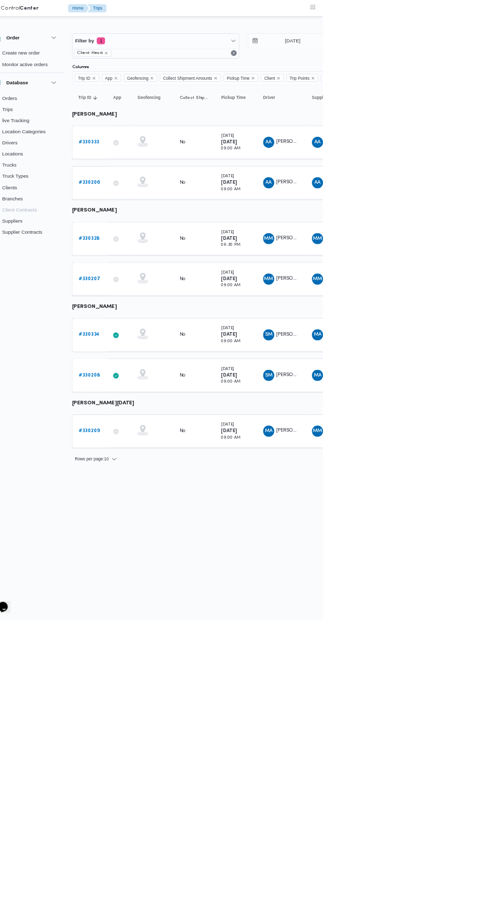
click at [159, 481] on b "# 330334" at bounding box center [156, 484] width 30 height 7
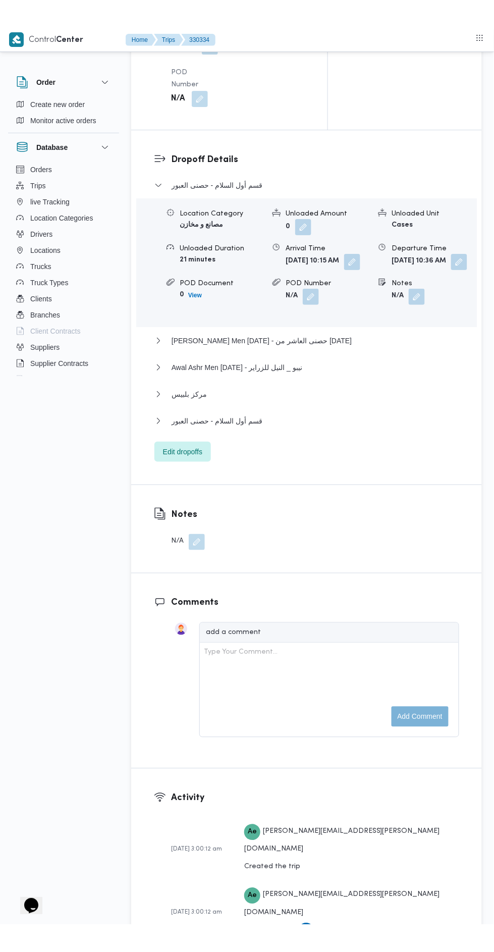
scroll to position [1358, 0]
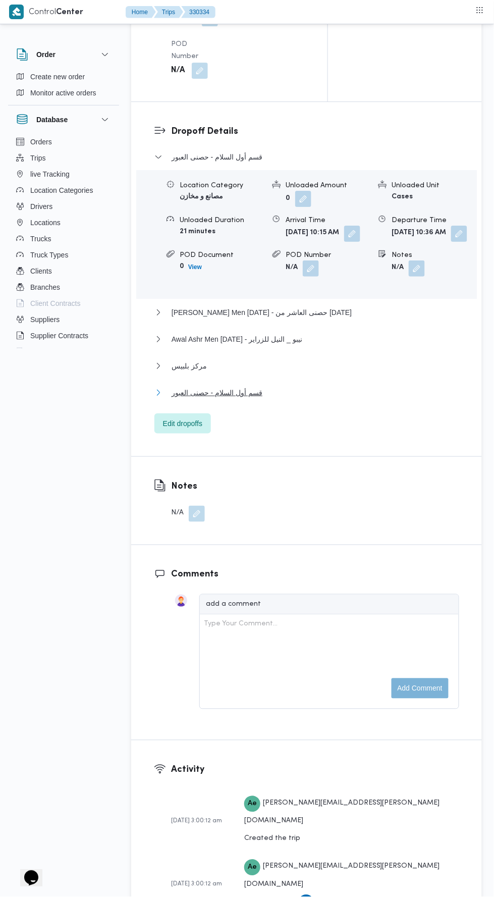
click at [263, 399] on button "قسم أول السلام - حصنى العبور" at bounding box center [307, 393] width 305 height 12
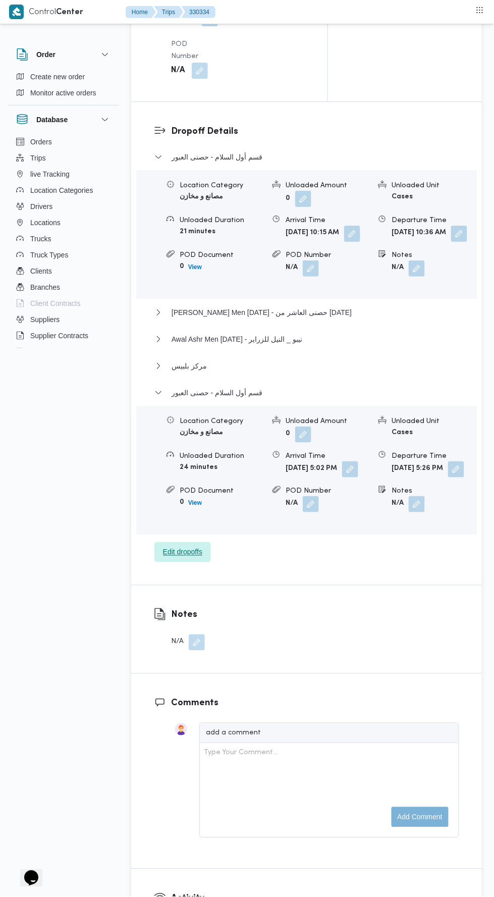
click at [203, 562] on span "Edit dropoffs" at bounding box center [183, 552] width 57 height 20
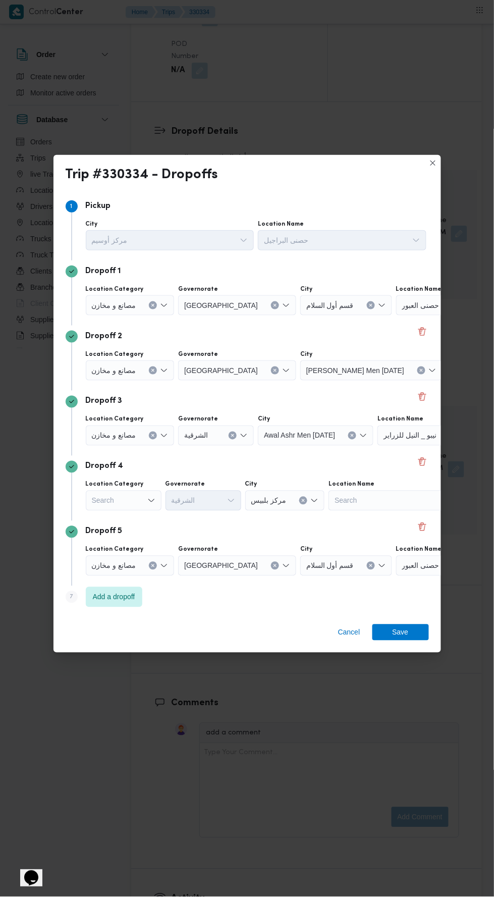
click at [141, 316] on div "Search" at bounding box center [130, 305] width 89 height 20
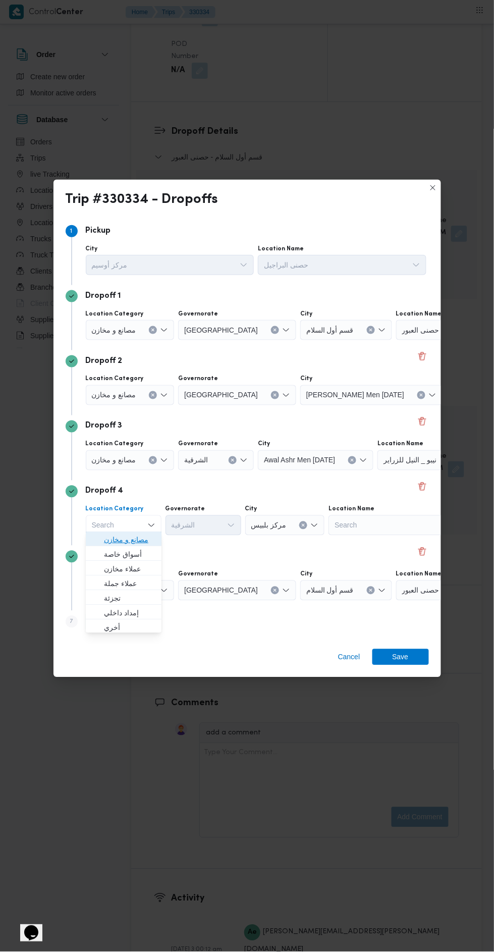
click at [156, 539] on span "مصانع و مخازن" at bounding box center [124, 540] width 68 height 16
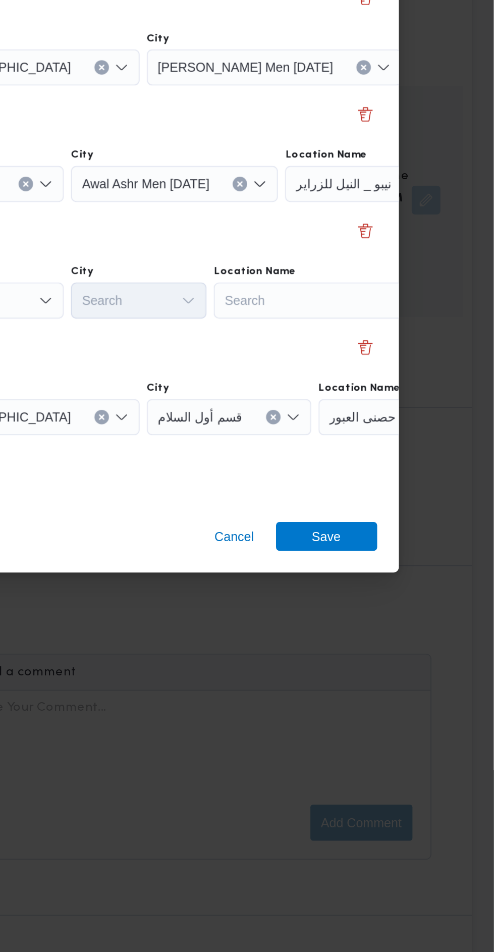
click at [415, 340] on div "Search" at bounding box center [459, 330] width 126 height 20
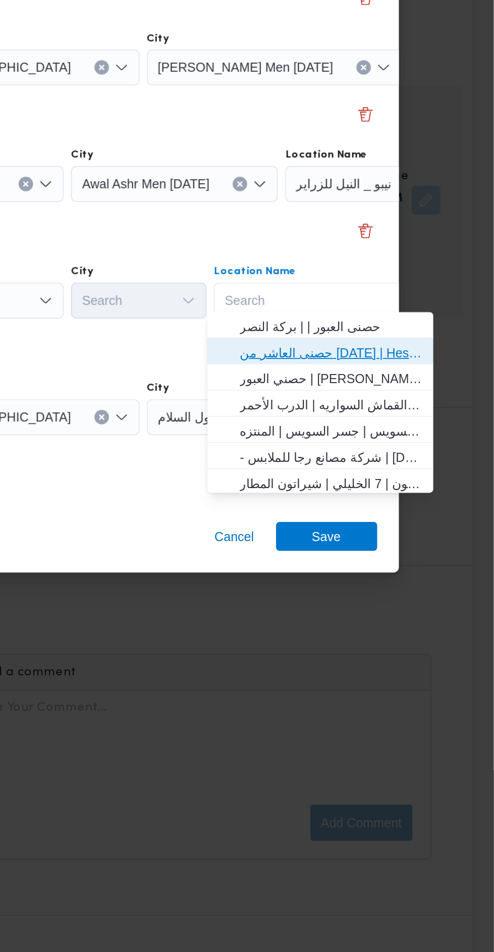
click at [440, 554] on span "حصنى العاشر من [DATE] | Hesni Textiles Factory | جزء من مدينة العاشر-مجاورات" at bounding box center [403, 555] width 102 height 12
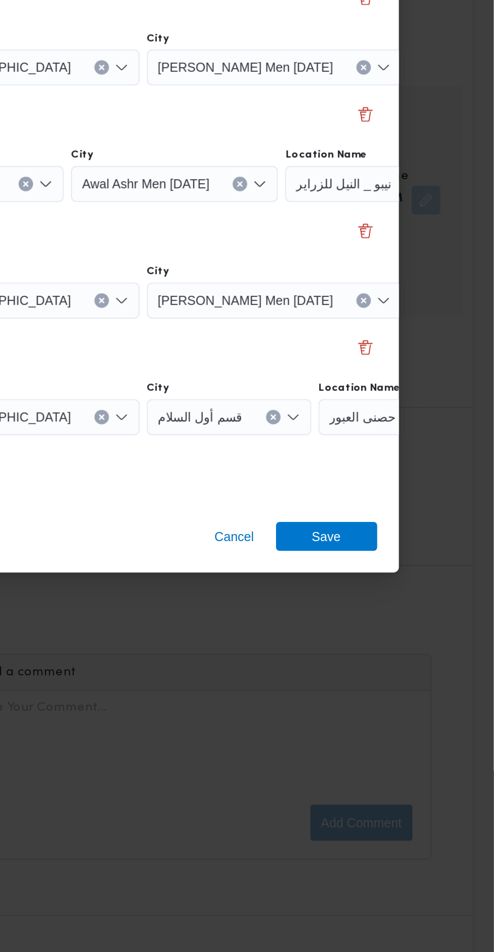
scroll to position [0, 75]
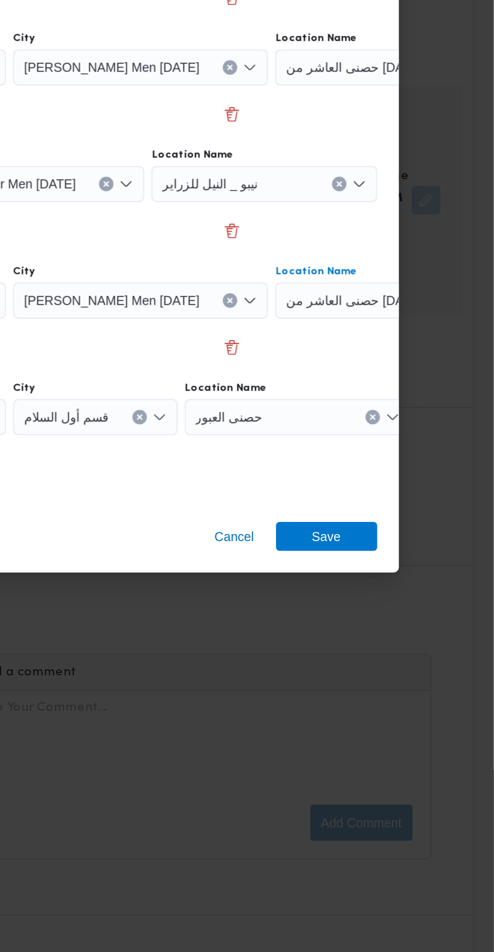
click at [375, 340] on div "حصنى العبور" at bounding box center [385, 330] width 126 height 20
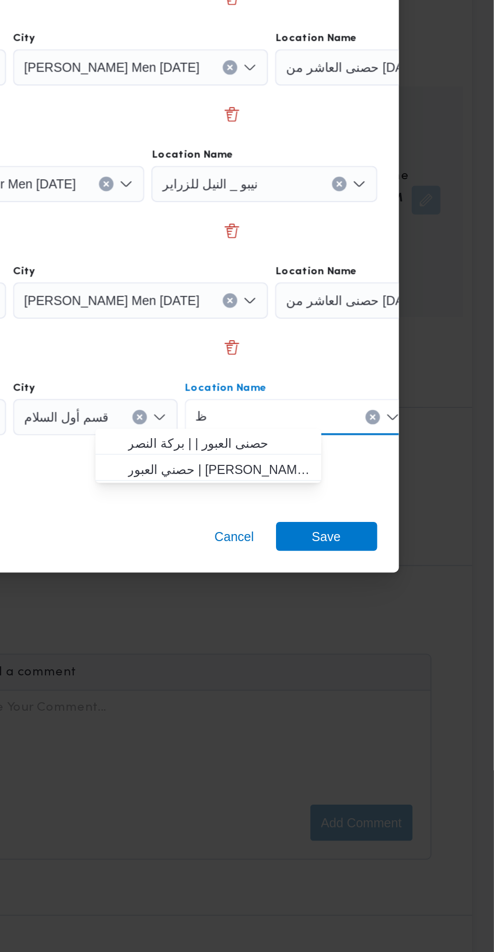
type input "ظة"
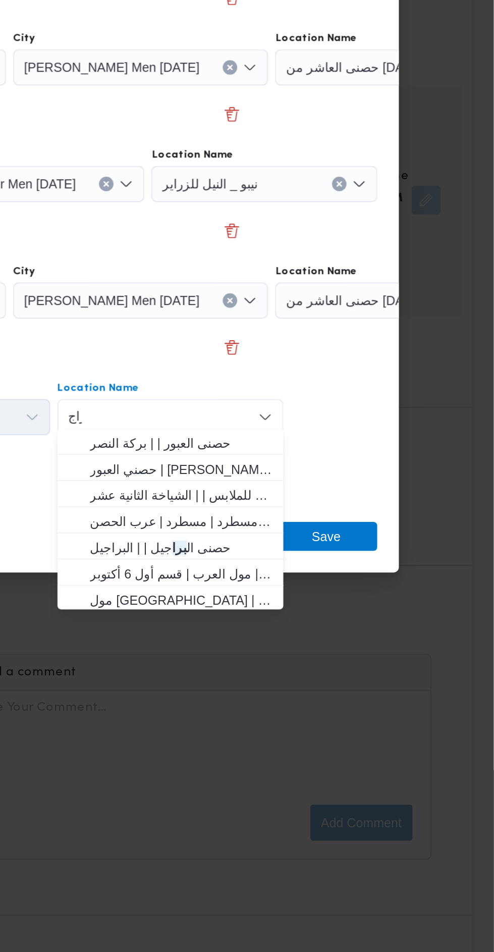
scroll to position [0, 0]
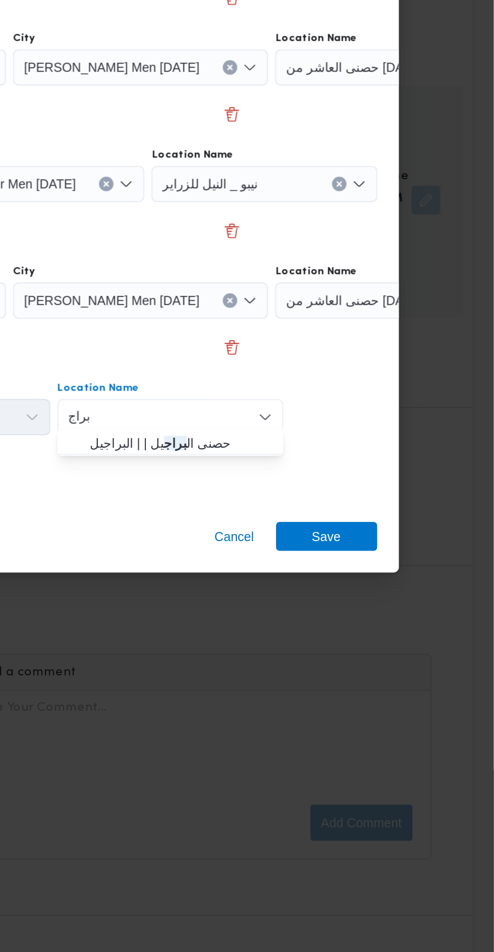
type input "براج"
click at [346, 604] on span "حصنى ال براج يل | | البراجيل" at bounding box center [320, 605] width 102 height 12
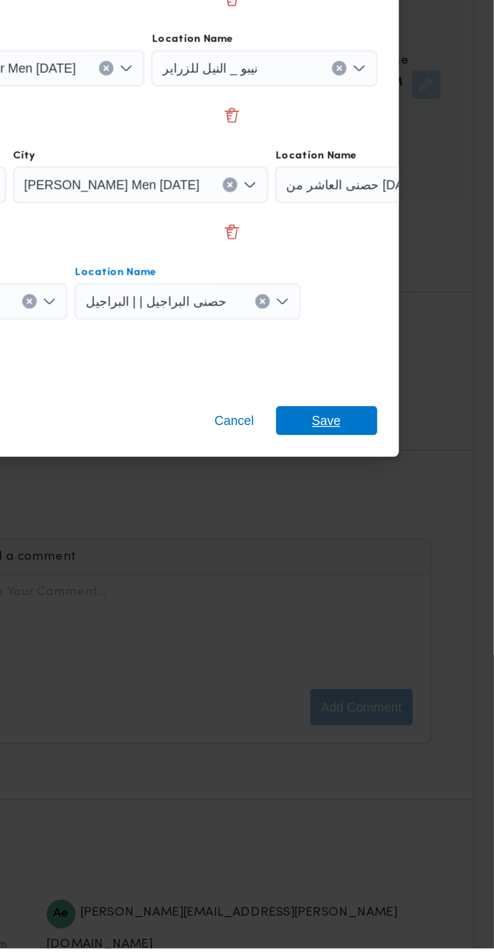
click at [426, 651] on span "Save" at bounding box center [401, 657] width 57 height 16
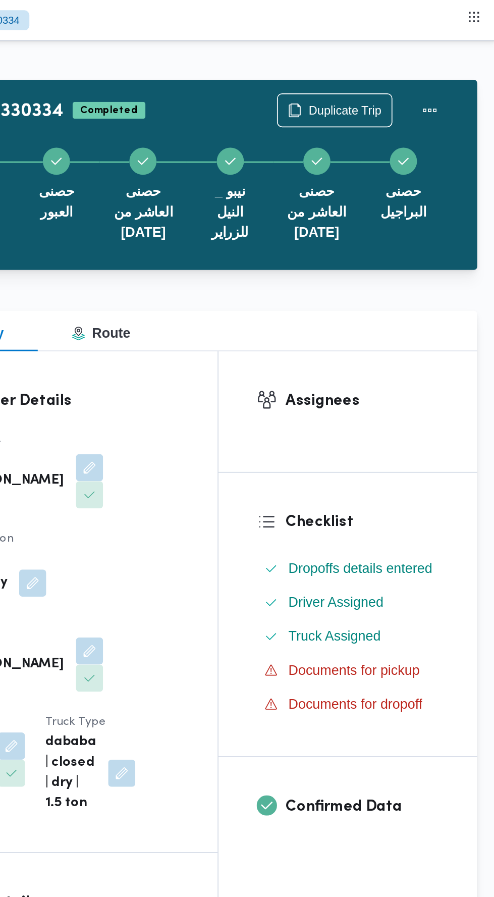
click at [357, 222] on div "Assignees" at bounding box center [405, 245] width 154 height 72
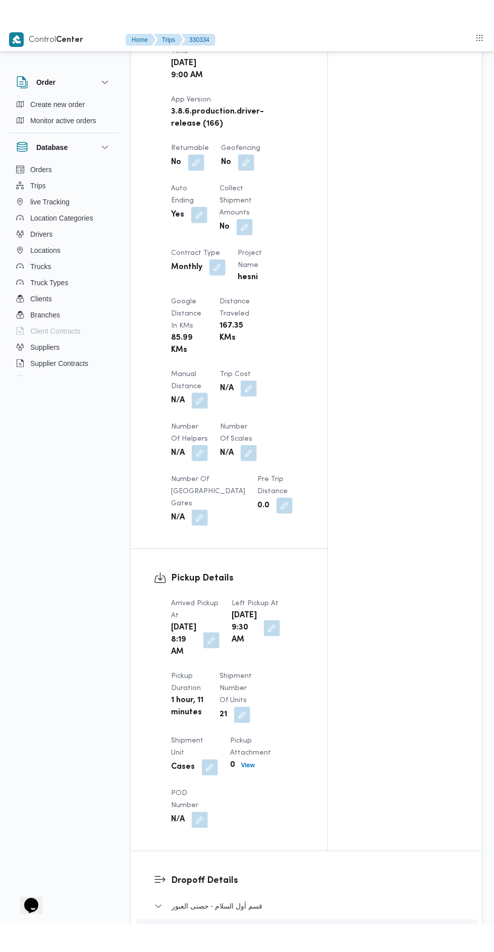
scroll to position [601, 0]
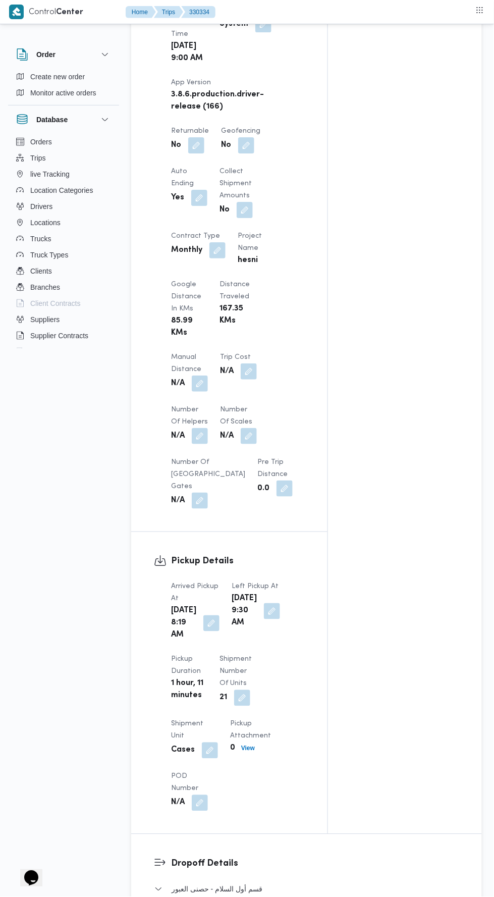
click at [203, 376] on button "button" at bounding box center [200, 384] width 16 height 16
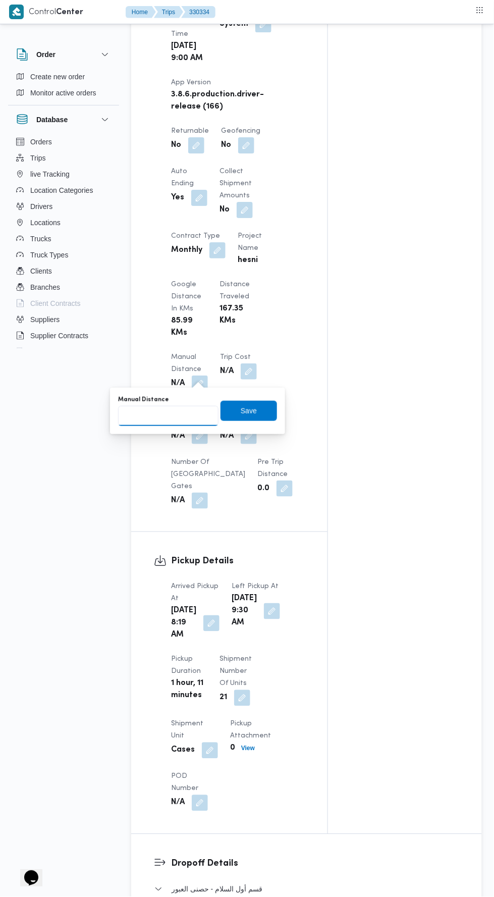
click at [198, 412] on input "Manual Distance" at bounding box center [168, 416] width 100 height 20
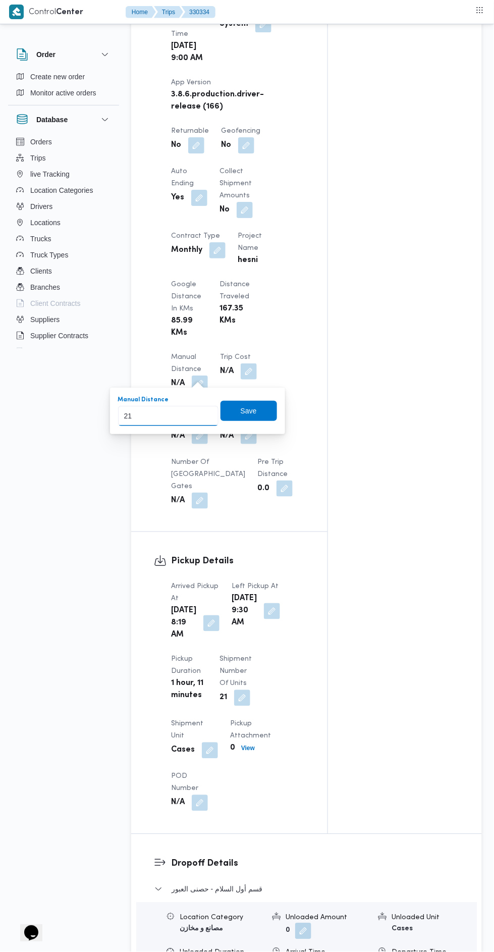
type input "212"
click at [269, 408] on span "Save" at bounding box center [249, 411] width 57 height 20
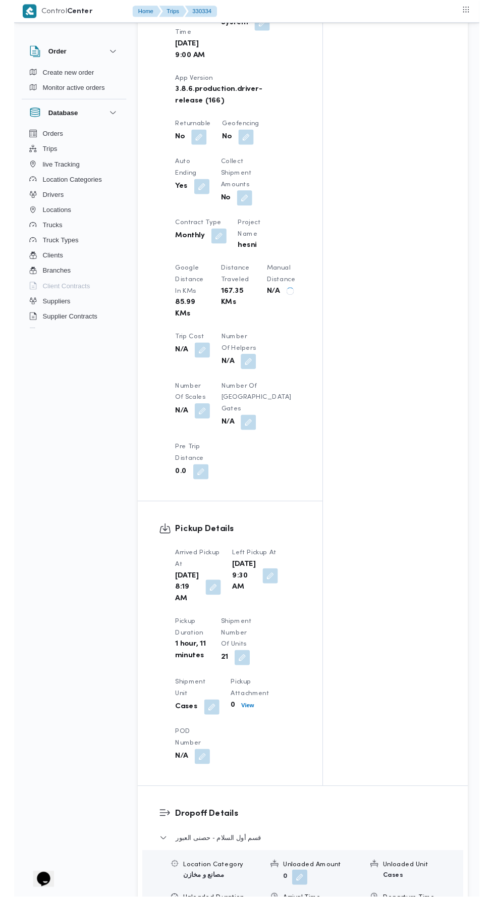
scroll to position [0, 0]
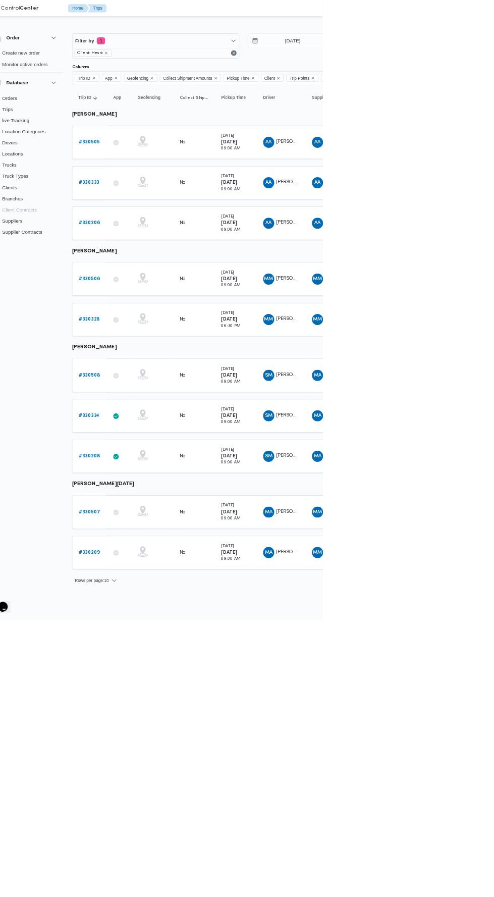
click at [156, 263] on b "# 330333" at bounding box center [156, 264] width 30 height 7
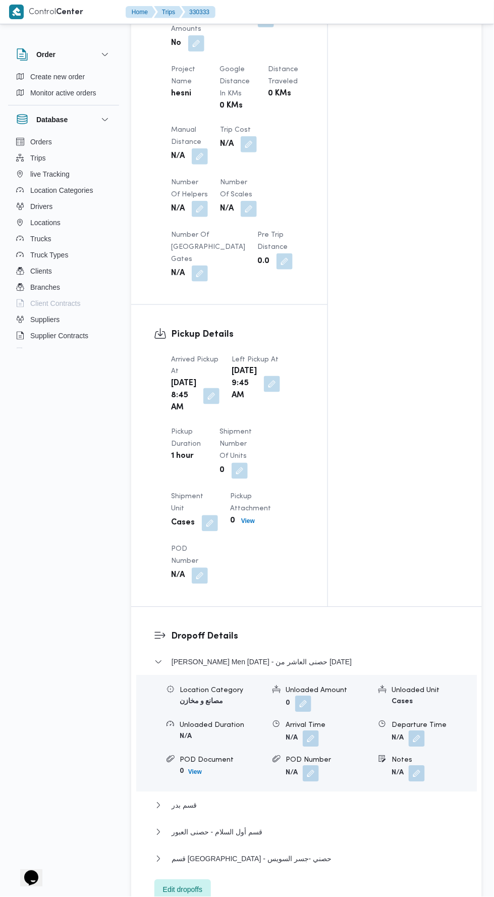
scroll to position [760, 0]
click at [197, 164] on button "button" at bounding box center [200, 155] width 16 height 16
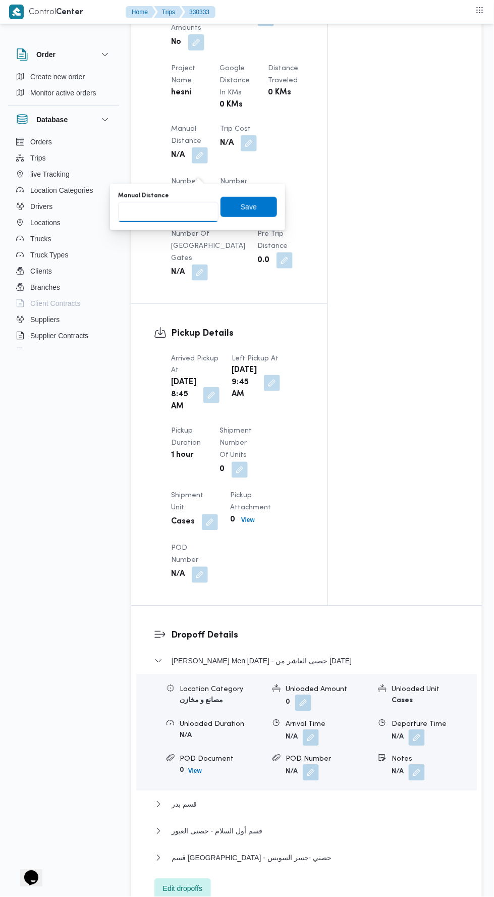
click at [201, 214] on input "Manual Distance" at bounding box center [168, 212] width 100 height 20
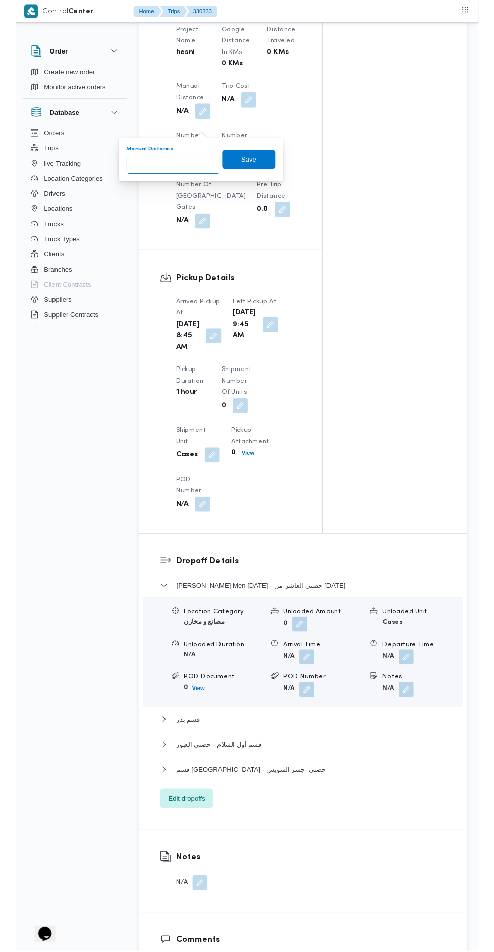
scroll to position [797, 0]
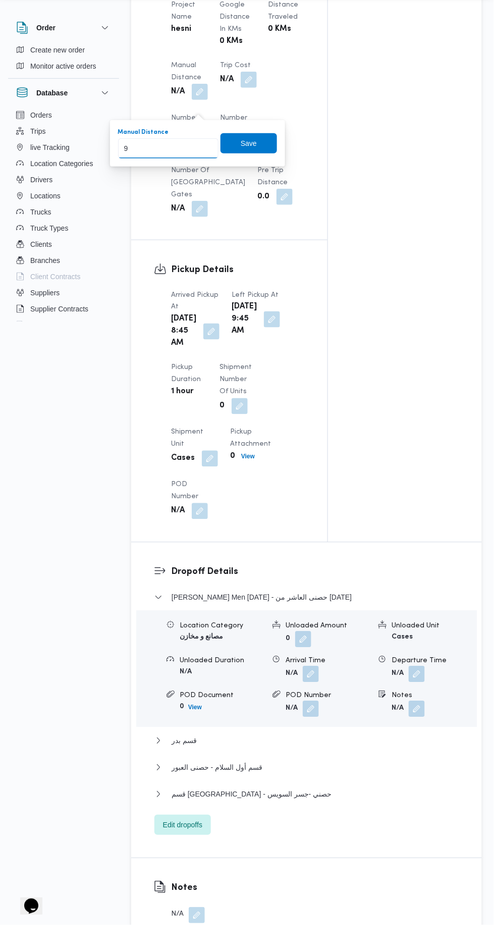
type input "90"
click at [273, 168] on span "Save" at bounding box center [249, 170] width 57 height 20
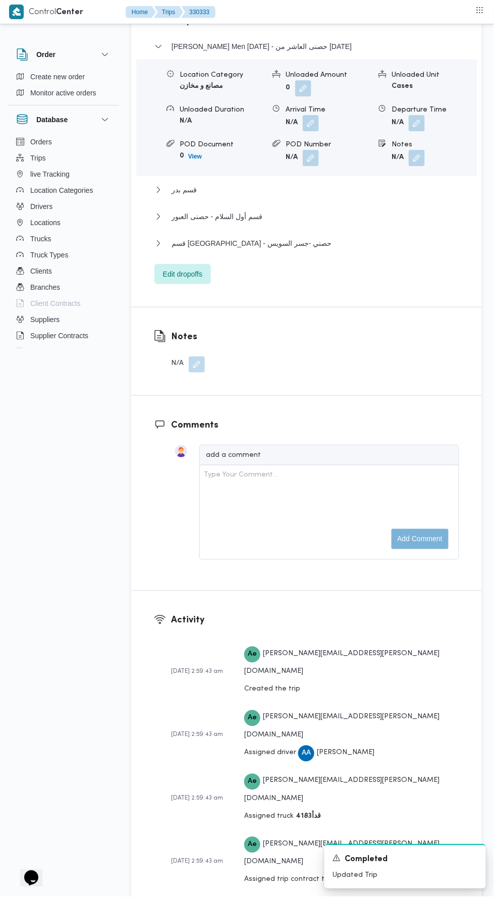
scroll to position [1376, 0]
click at [297, 249] on button "قسم [GEOGRAPHIC_DATA] - حصني -جسر السويس" at bounding box center [307, 243] width 305 height 12
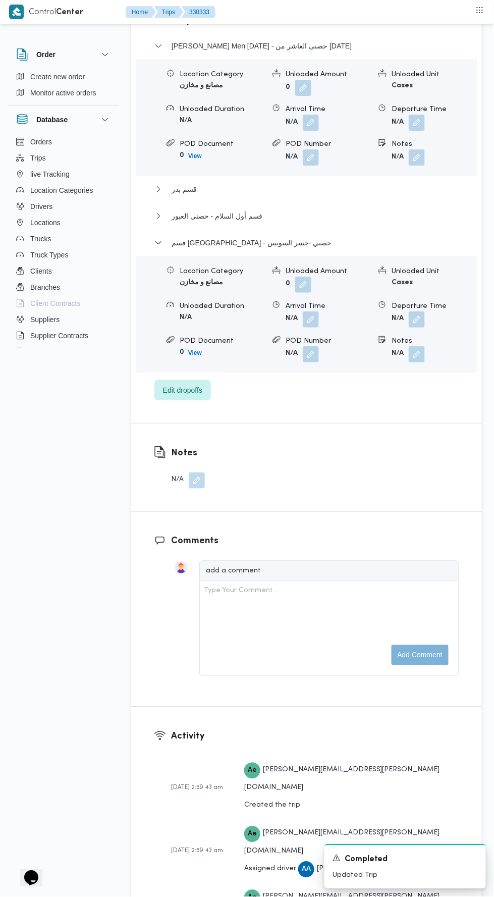
click at [439, 328] on form "N/A" at bounding box center [434, 320] width 85 height 16
click at [421, 328] on button "button" at bounding box center [417, 320] width 16 height 16
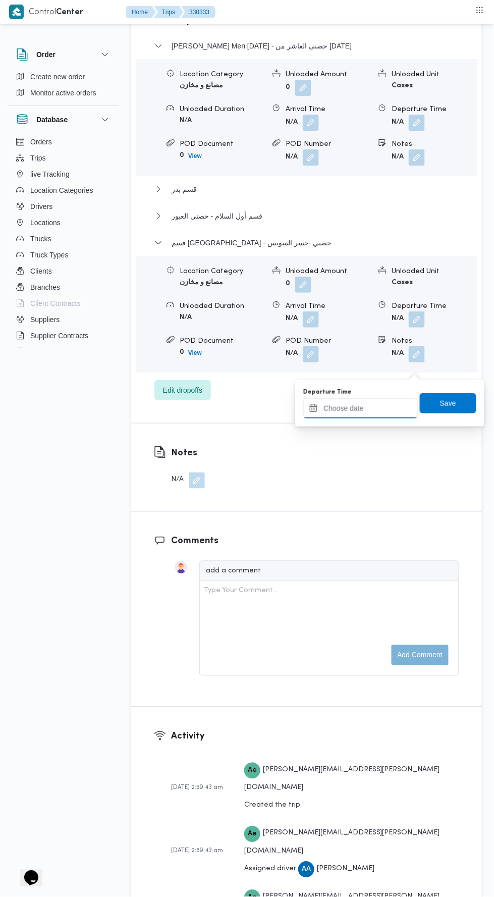
click at [385, 404] on input "Departure Time" at bounding box center [360, 408] width 115 height 20
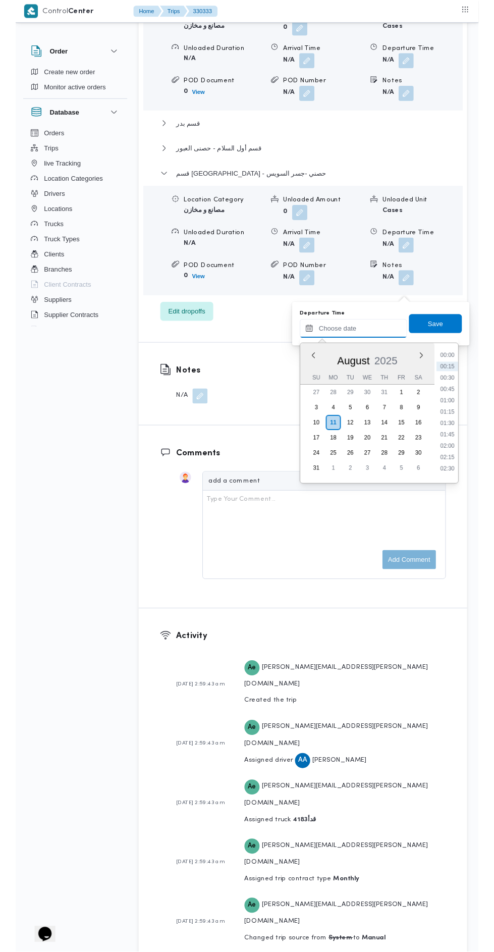
scroll to position [1434, 0]
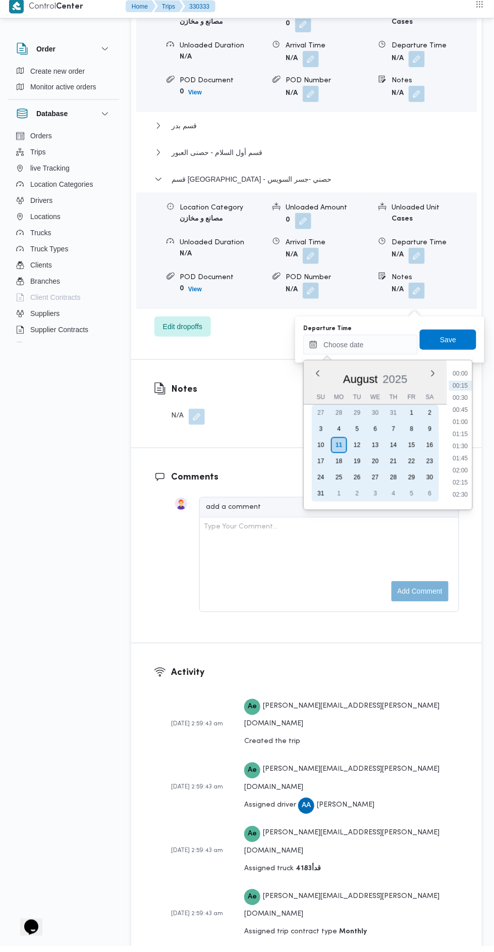
click at [324, 448] on div "10" at bounding box center [321, 451] width 16 height 16
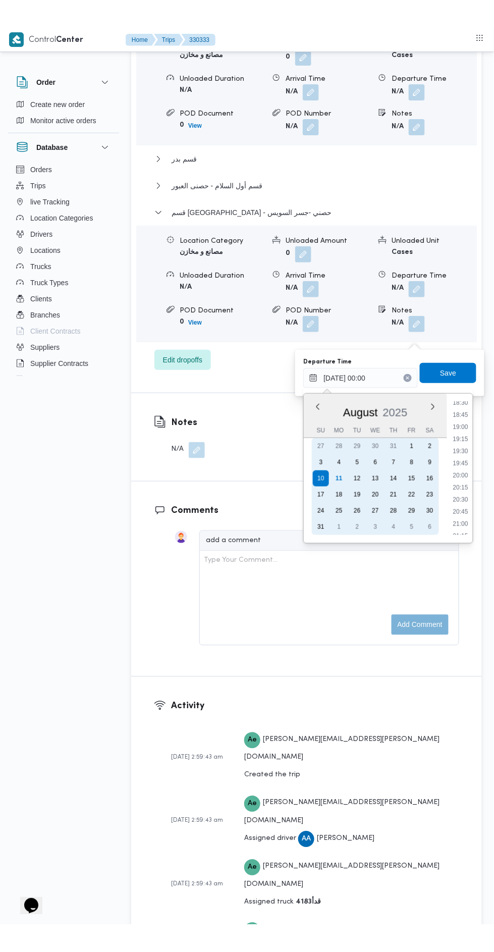
scroll to position [900, 0]
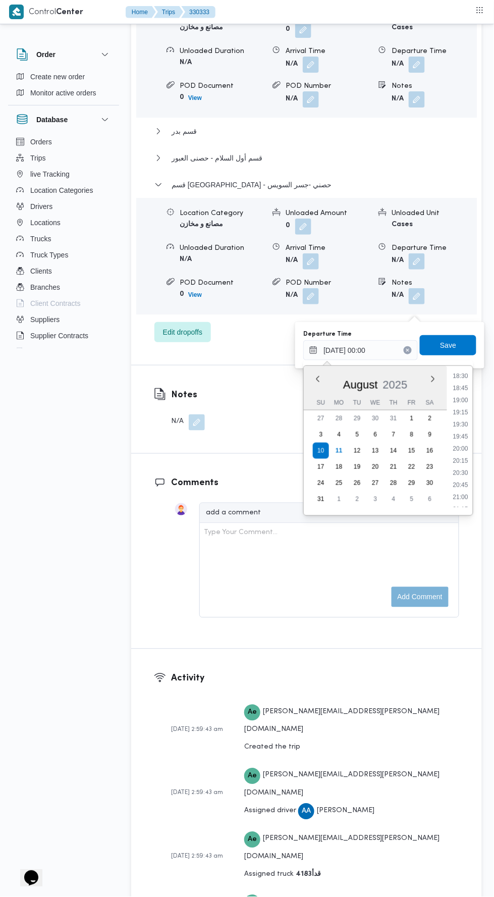
click at [458, 412] on li "19:15" at bounding box center [461, 412] width 23 height 10
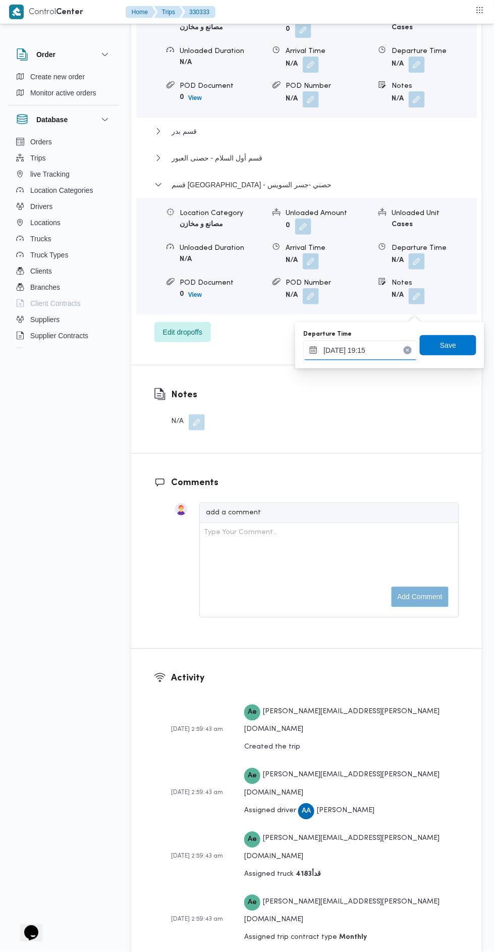
click at [392, 353] on input "[DATE] 19:15" at bounding box center [360, 350] width 115 height 20
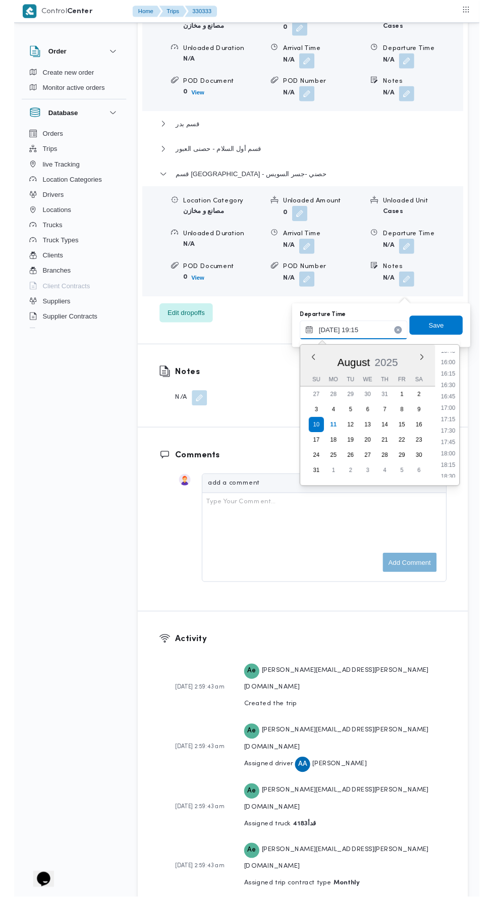
scroll to position [743, 0]
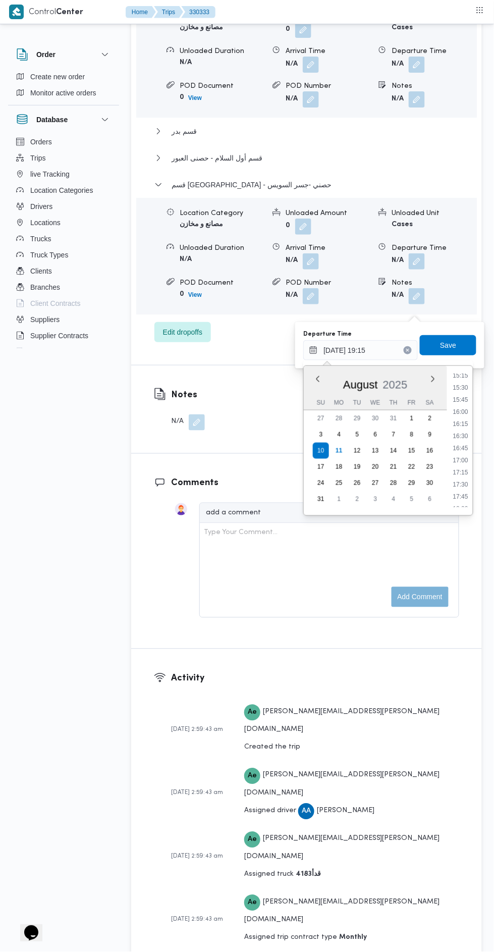
click at [461, 375] on li "15:15" at bounding box center [461, 376] width 23 height 10
type input "[DATE] 15:15"
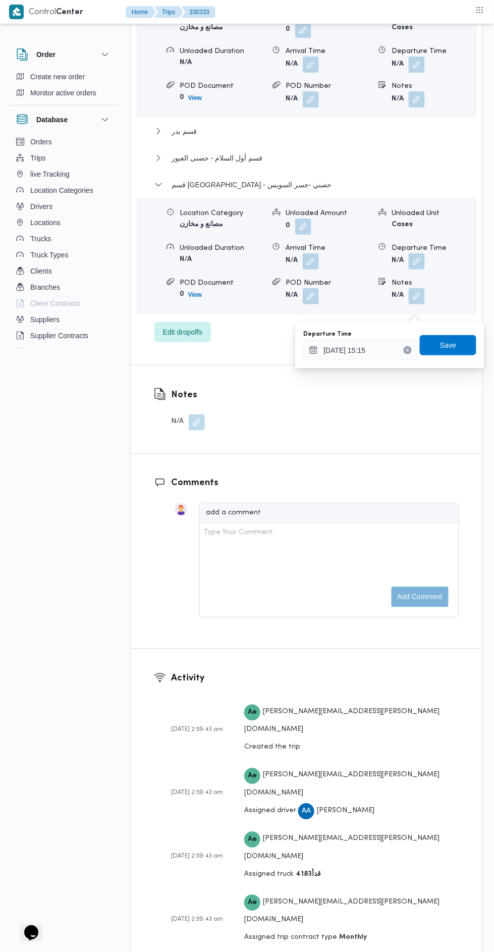
click at [409, 352] on icon "Clear input" at bounding box center [408, 350] width 4 height 4
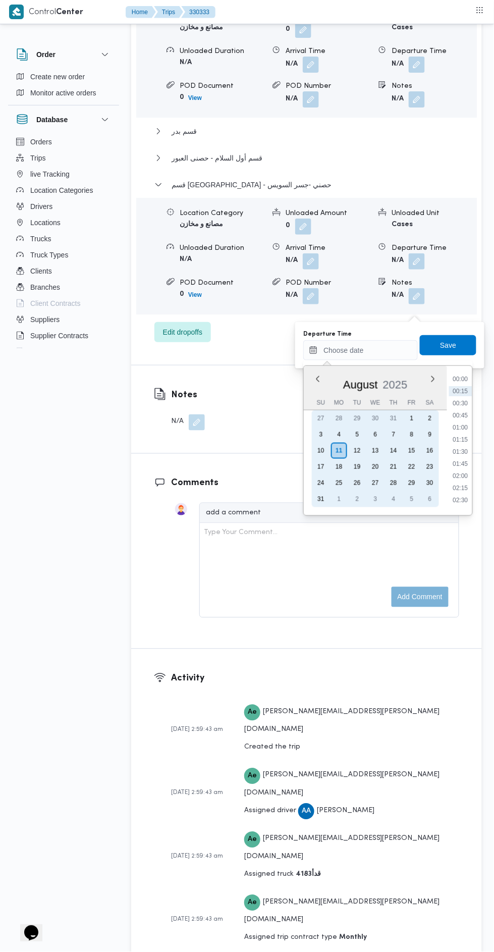
click at [322, 449] on div "10" at bounding box center [321, 451] width 16 height 16
type input "[DATE] 00:00"
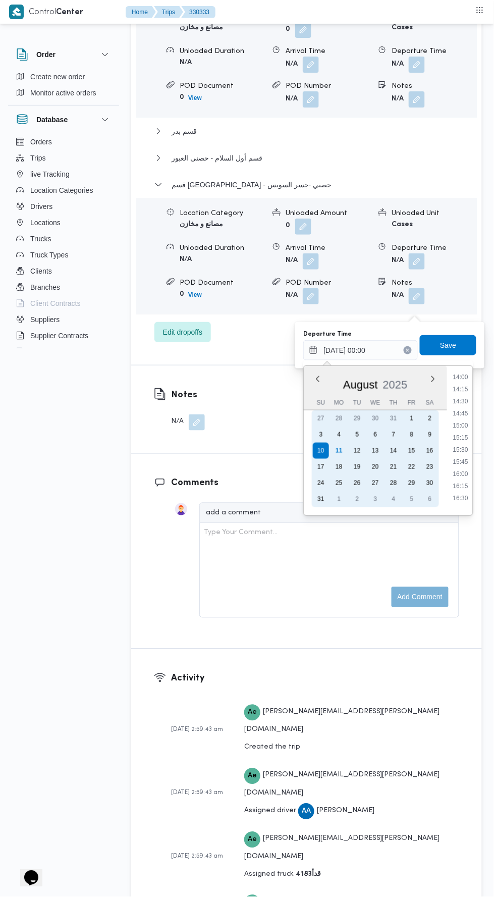
scroll to position [681, 0]
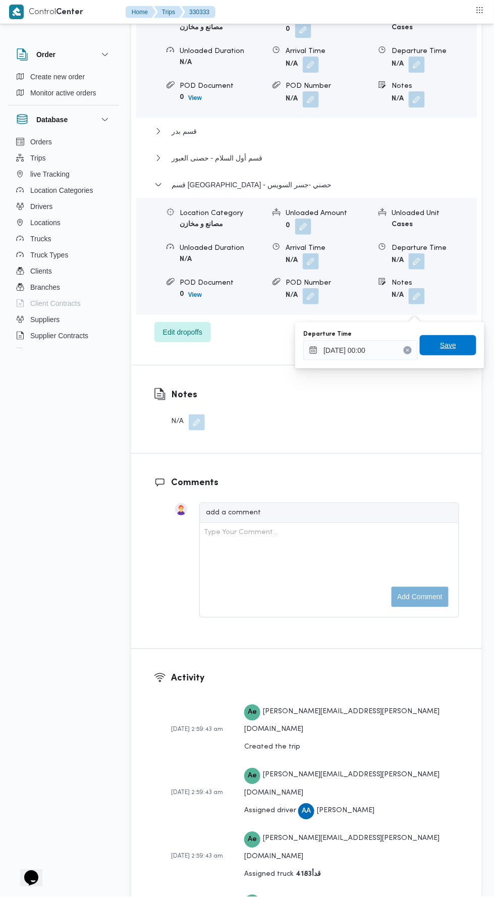
click at [472, 353] on span "Save" at bounding box center [448, 345] width 57 height 20
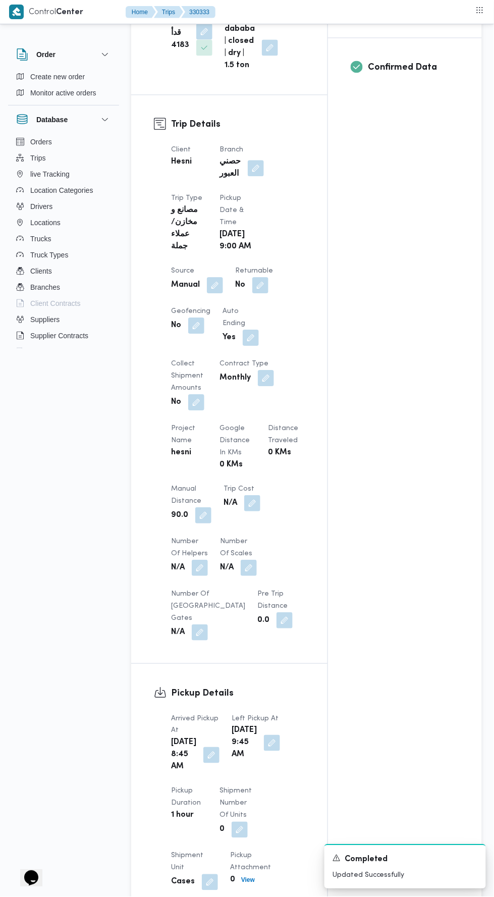
scroll to position [0, 0]
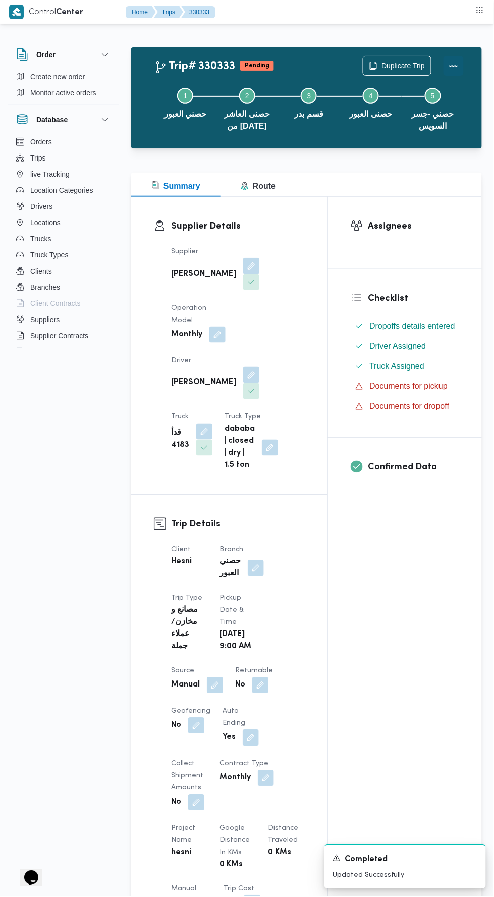
click at [463, 60] on button "Actions" at bounding box center [454, 66] width 20 height 20
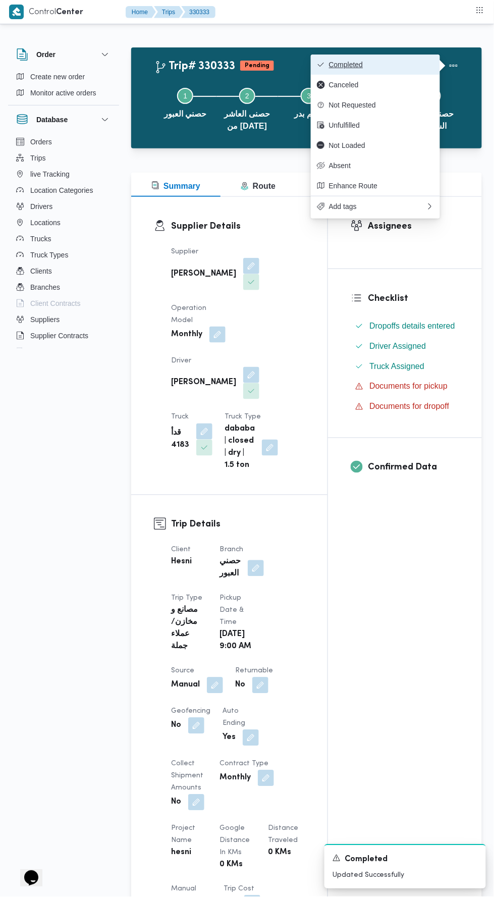
click at [406, 57] on button "Completed" at bounding box center [375, 65] width 129 height 20
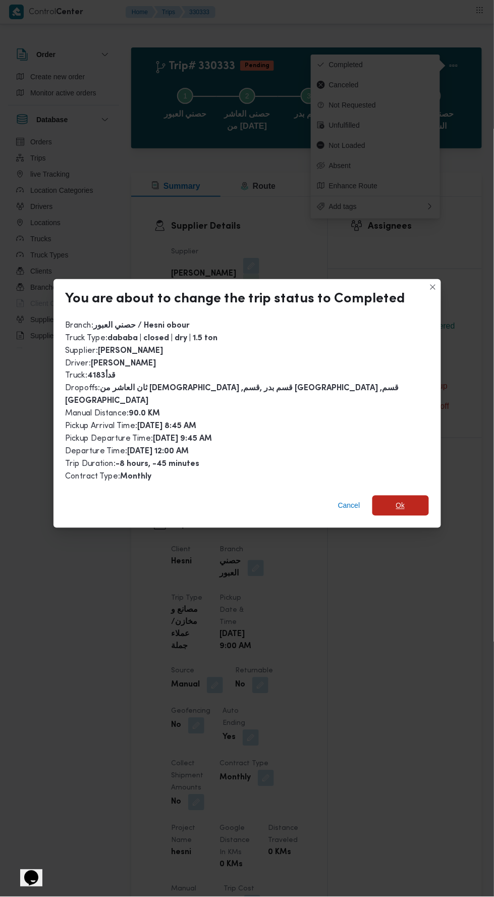
click at [409, 496] on span "Ok" at bounding box center [401, 506] width 57 height 20
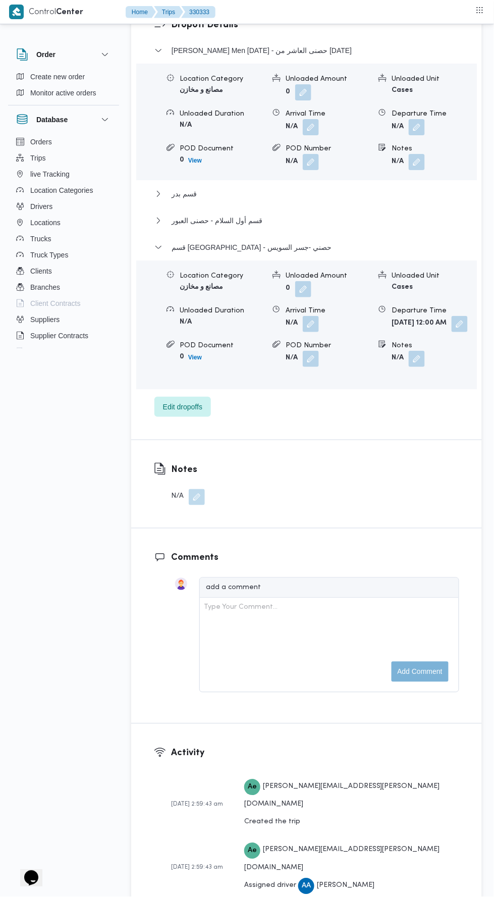
scroll to position [1393, 0]
click at [435, 331] on form "[DATE] 12:00 AM" at bounding box center [434, 323] width 85 height 16
click at [452, 331] on button "button" at bounding box center [460, 323] width 16 height 16
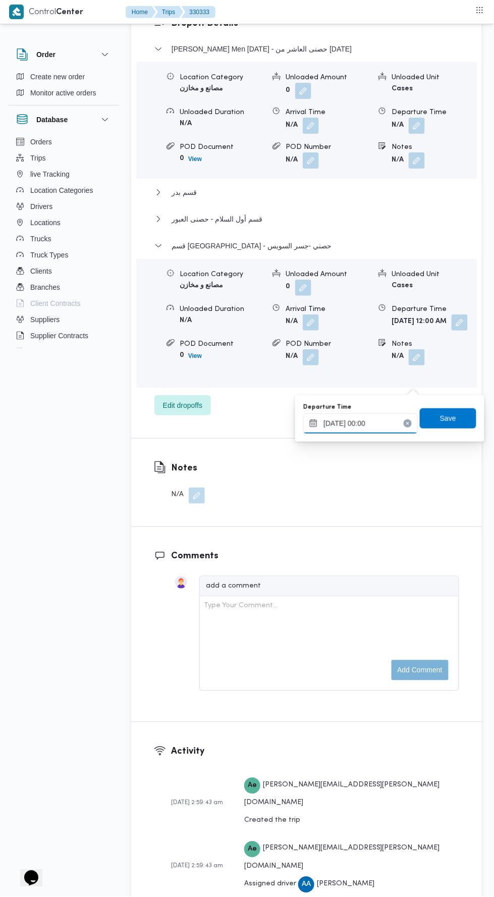
click at [401, 421] on input "[DATE] 00:00" at bounding box center [360, 424] width 115 height 20
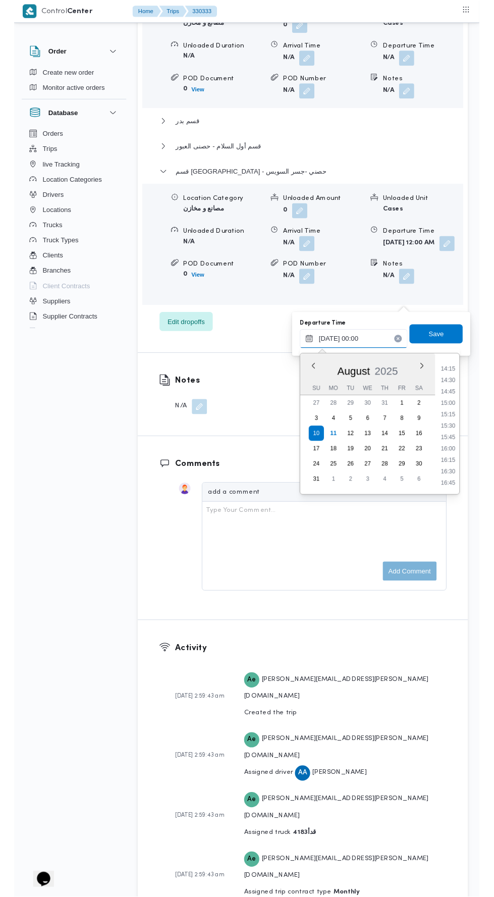
scroll to position [690, 0]
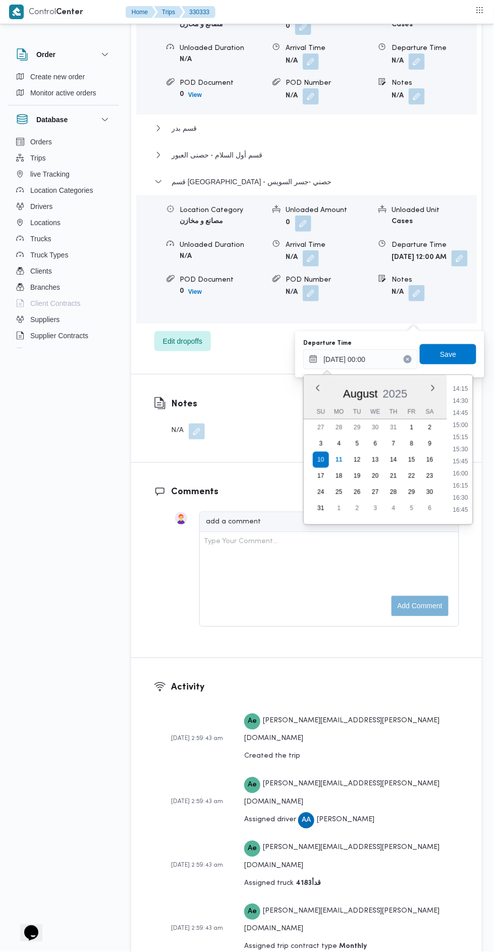
click at [458, 472] on li "16:00" at bounding box center [461, 474] width 23 height 10
type input "[DATE] 16:00"
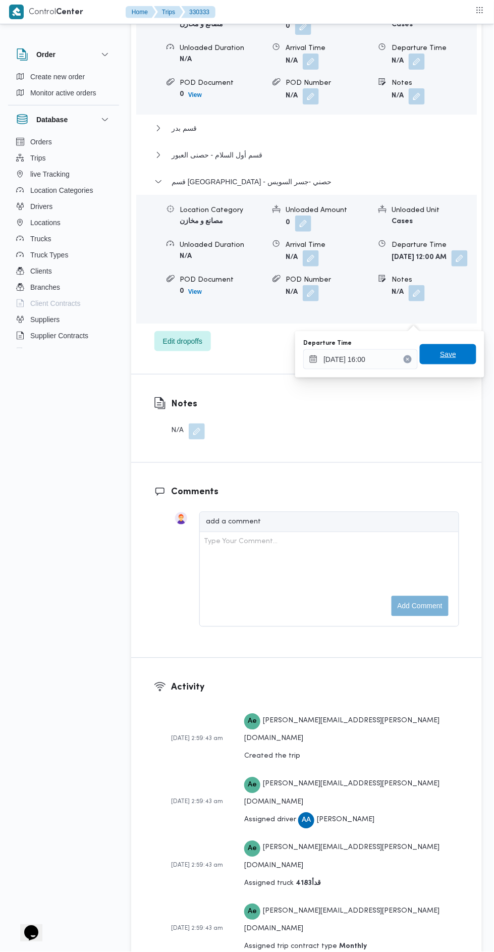
click at [463, 356] on span "Save" at bounding box center [448, 354] width 57 height 20
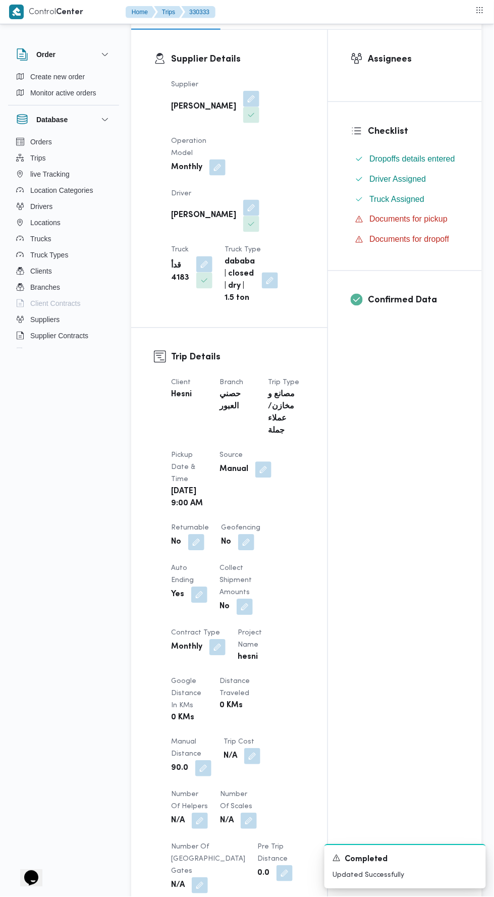
scroll to position [0, 0]
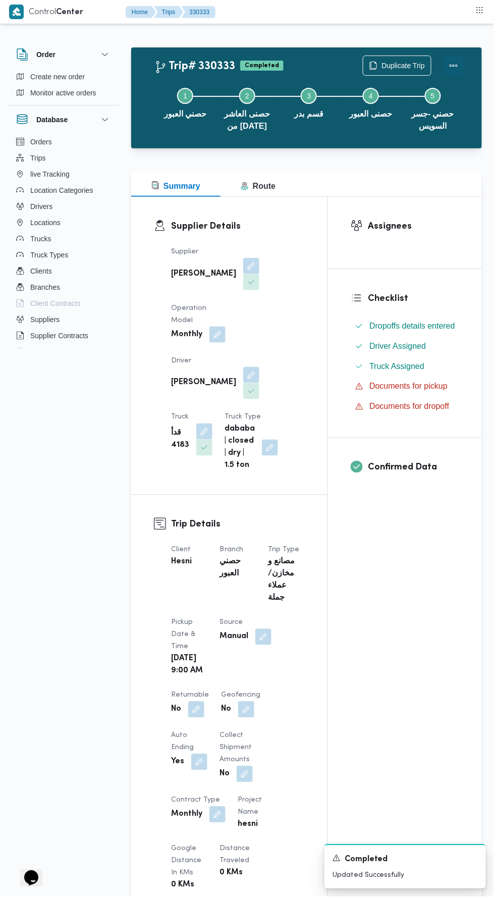
click at [457, 58] on button "Actions" at bounding box center [454, 66] width 20 height 20
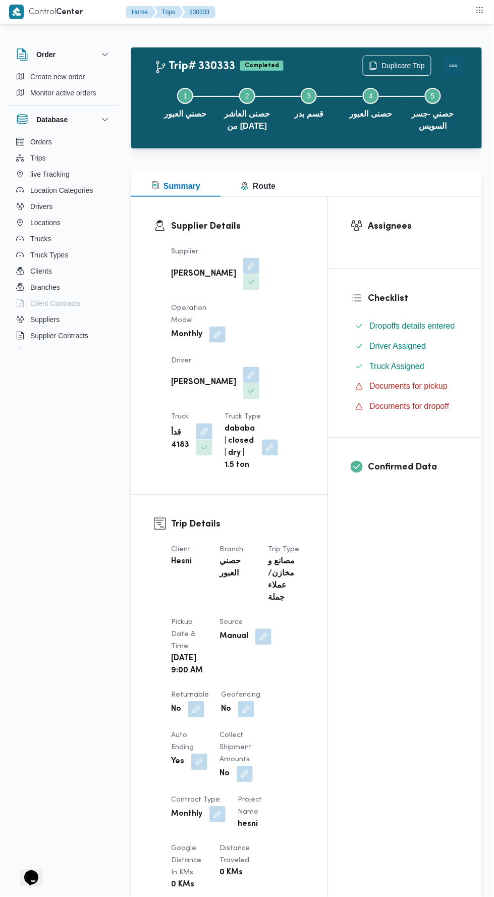
click at [458, 65] on button "Actions" at bounding box center [454, 66] width 20 height 20
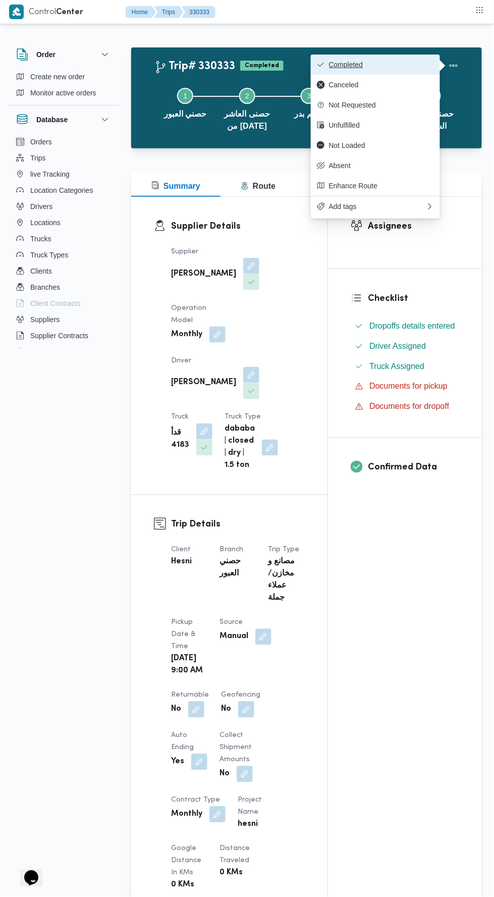
click at [392, 65] on span "Completed" at bounding box center [381, 65] width 105 height 8
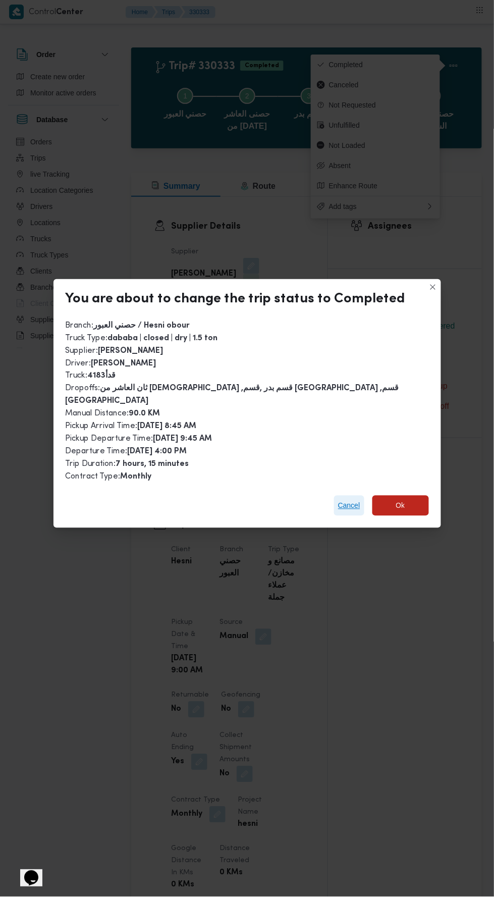
click at [345, 500] on span "Cancel" at bounding box center [349, 506] width 22 height 12
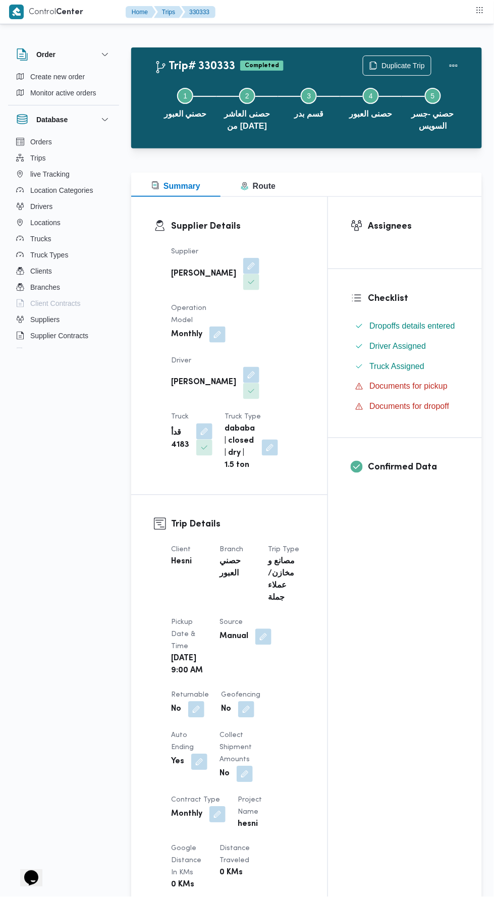
click at [405, 631] on div "Assignees Checklist Dropoffs details entered Driver Assigned Truck Assigned Doc…" at bounding box center [405, 792] width 154 height 1190
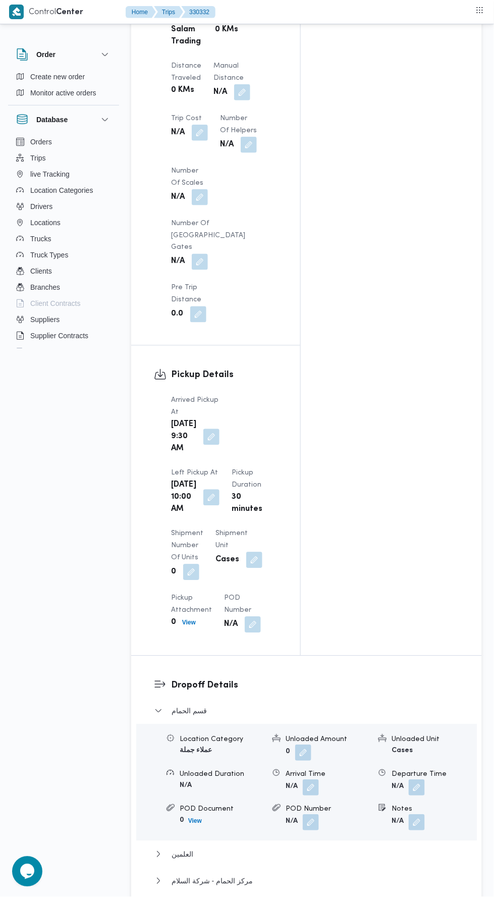
click at [211, 429] on span at bounding box center [208, 437] width 21 height 16
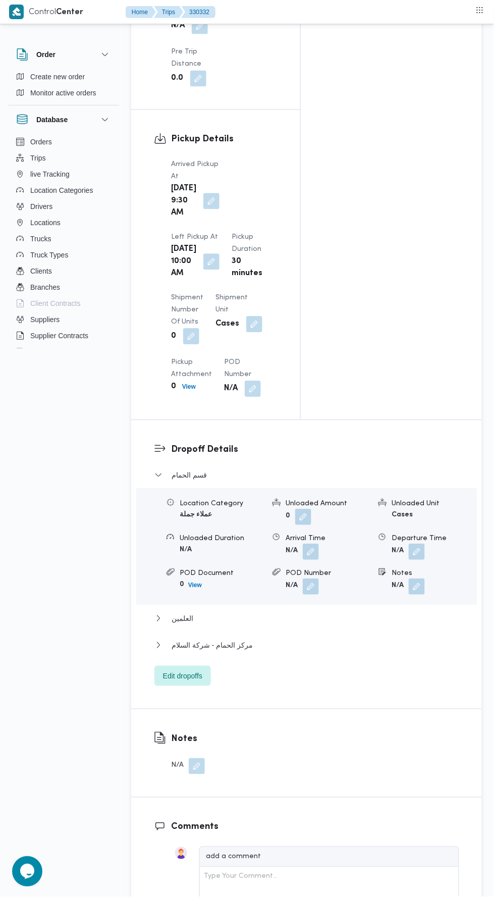
scroll to position [1147, 0]
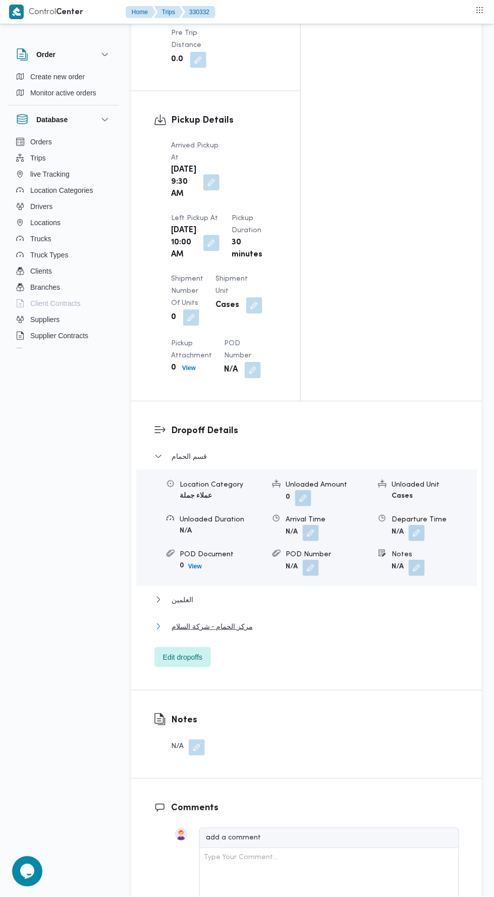
click at [328, 621] on button "مركز الحمام - شركة السلام" at bounding box center [307, 627] width 305 height 12
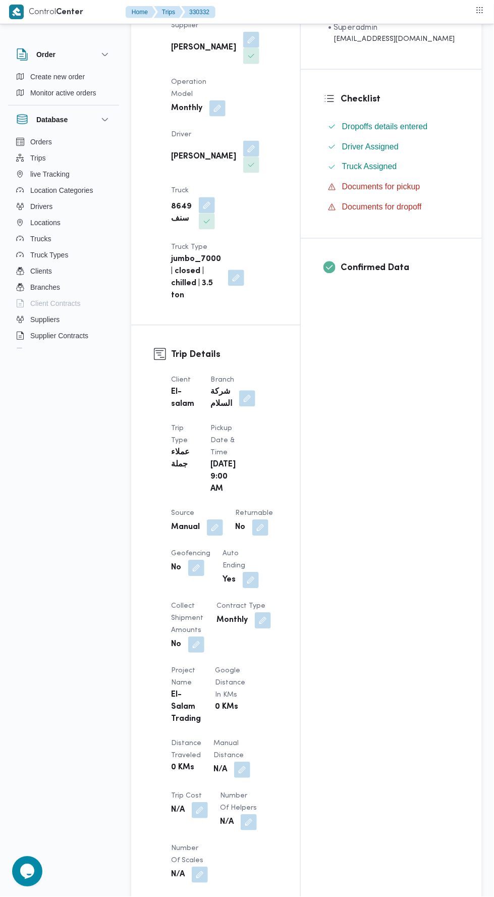
scroll to position [0, 0]
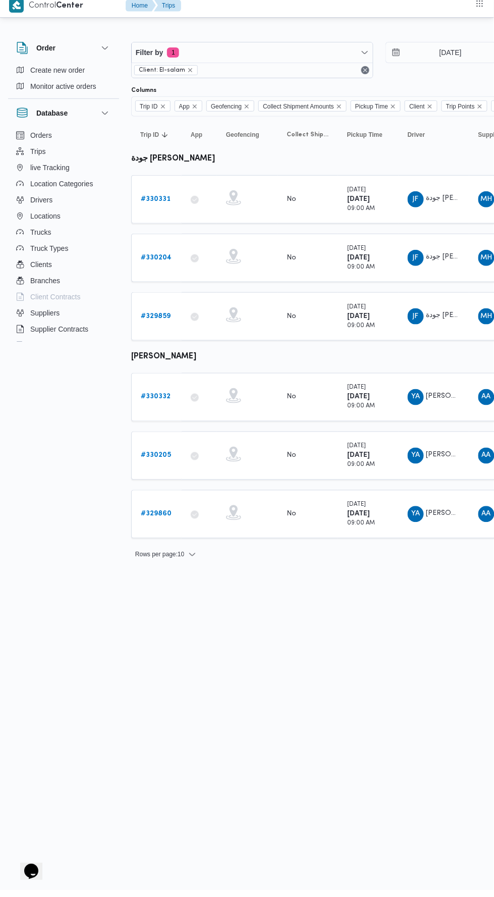
click at [165, 204] on b "# 330331" at bounding box center [156, 205] width 30 height 7
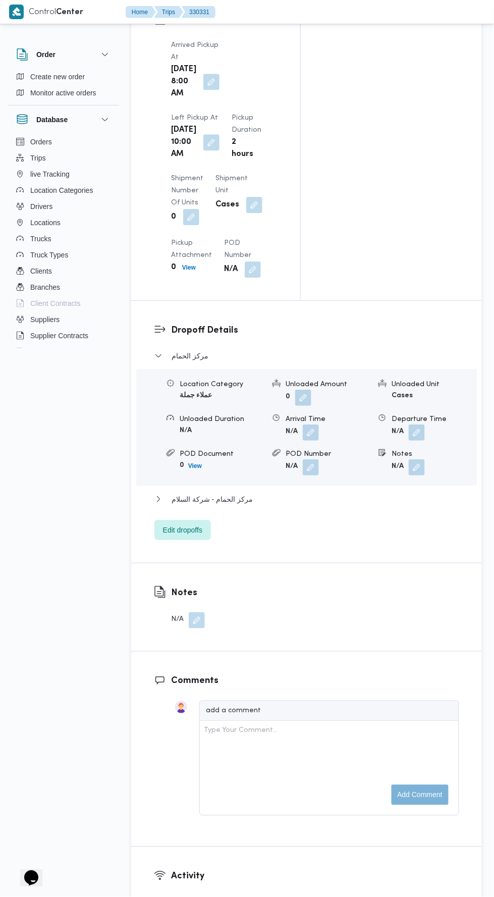
scroll to position [1322, 0]
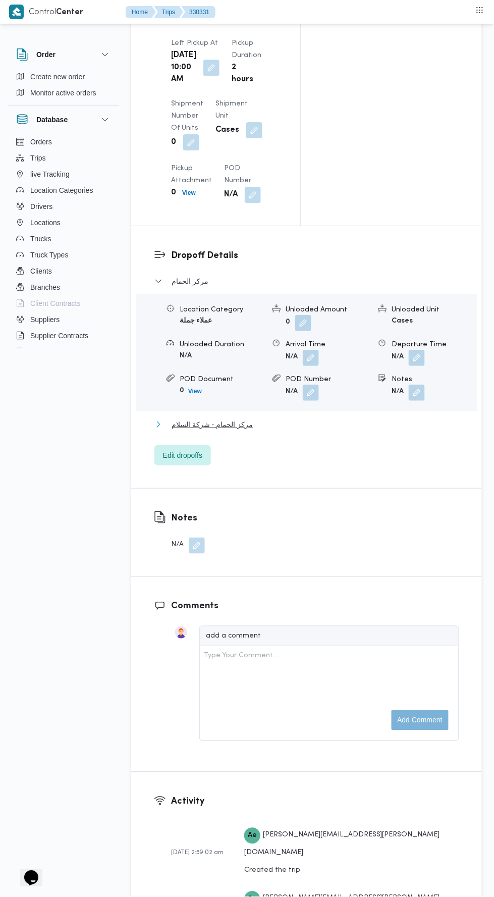
click at [379, 419] on button "مركز الحمام - شركة السلام" at bounding box center [307, 425] width 305 height 12
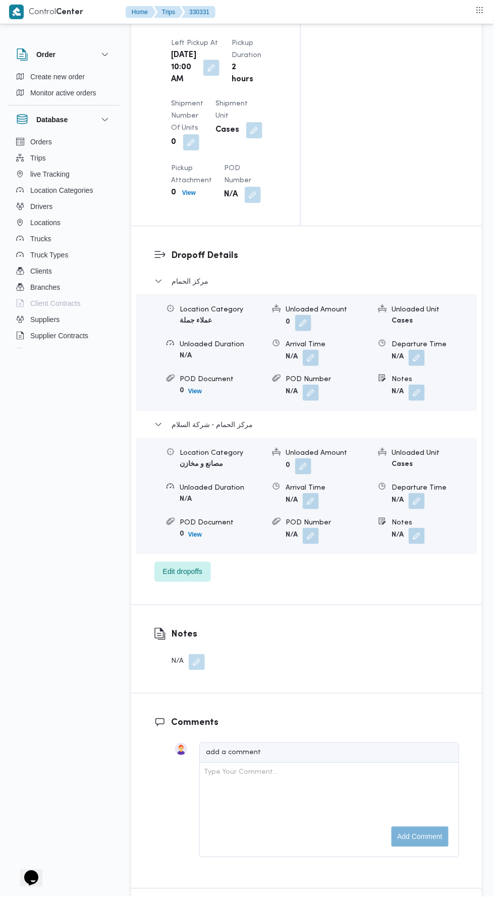
click at [415, 493] on button "button" at bounding box center [417, 501] width 16 height 16
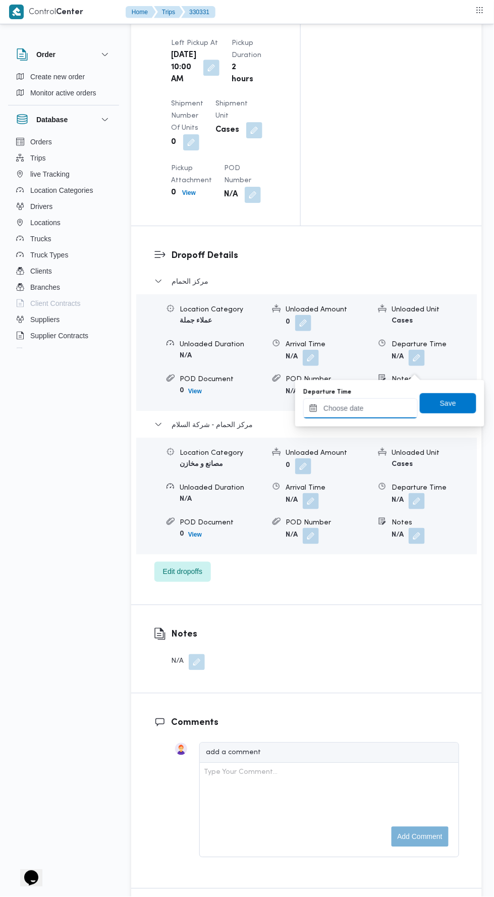
click at [374, 418] on div at bounding box center [360, 408] width 115 height 20
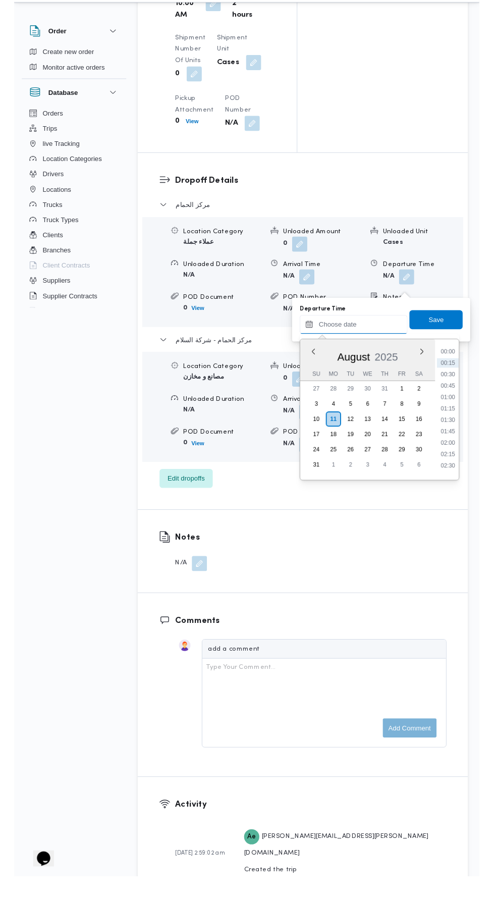
scroll to position [1365, 0]
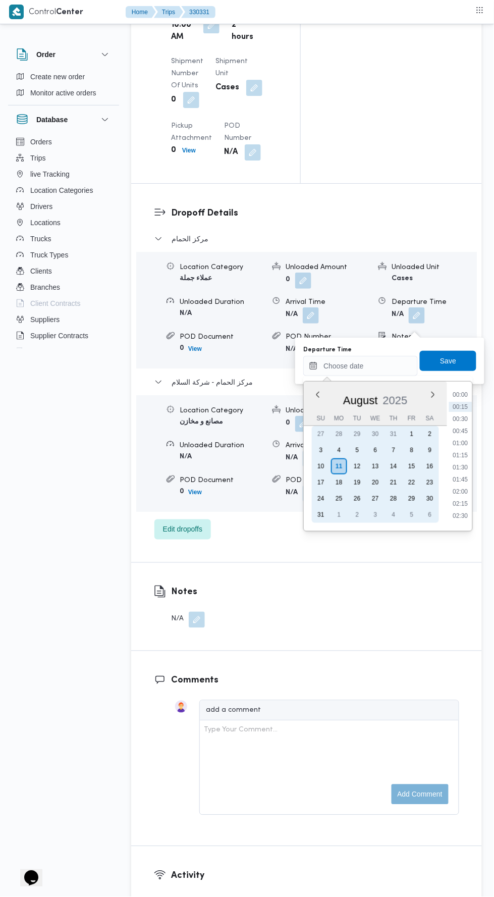
click at [321, 466] on div "10" at bounding box center [321, 466] width 16 height 16
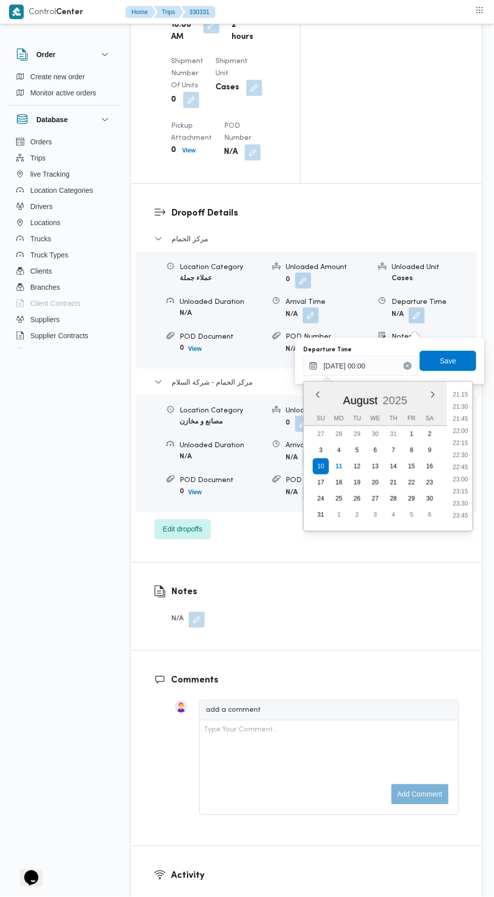
click at [460, 405] on li "21:30" at bounding box center [461, 407] width 23 height 10
type input "10/08/2025 21:30"
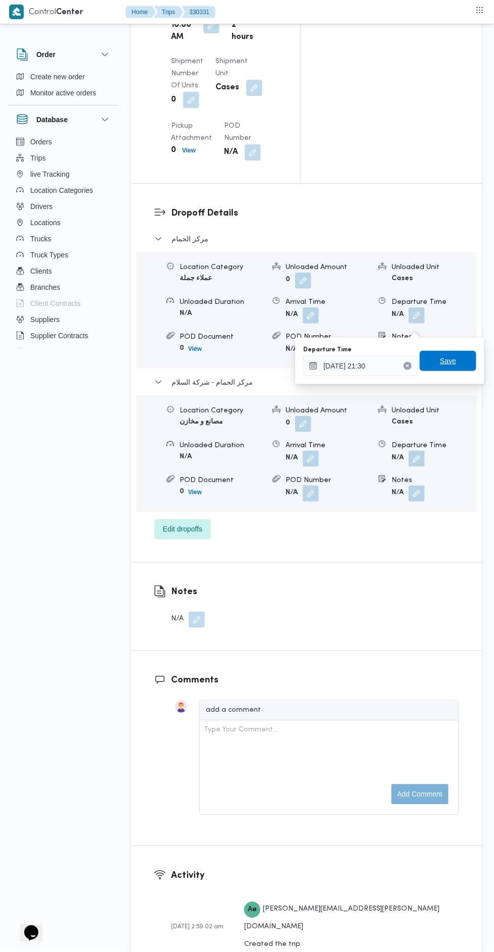
click at [468, 367] on span "Save" at bounding box center [448, 361] width 57 height 20
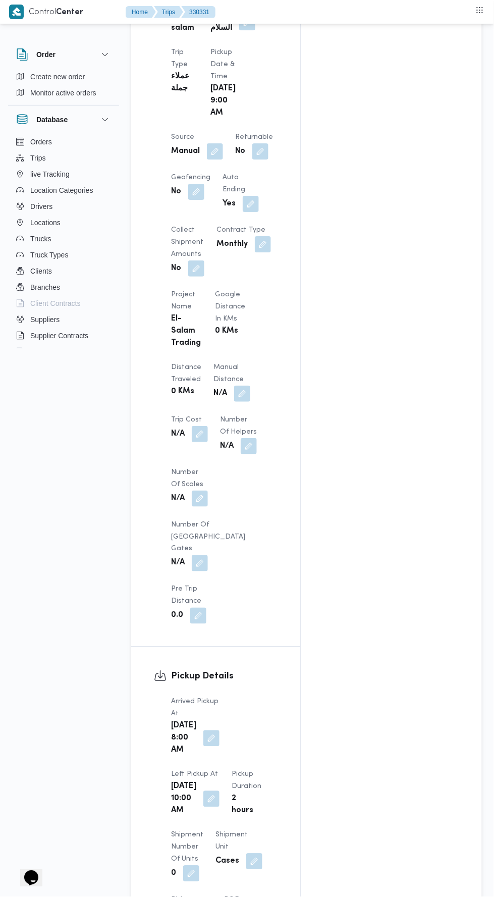
scroll to position [588, 0]
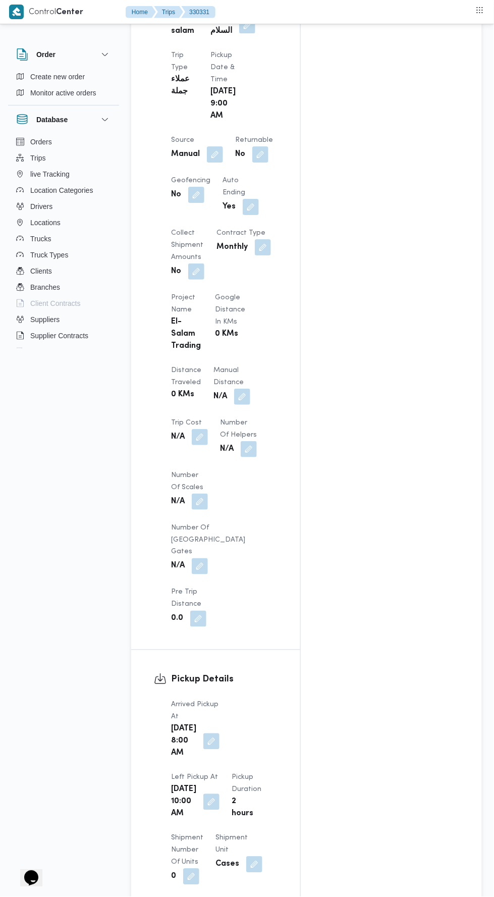
click at [234, 389] on button "button" at bounding box center [242, 397] width 16 height 16
click at [181, 381] on input "Manual Distance" at bounding box center [168, 385] width 100 height 20
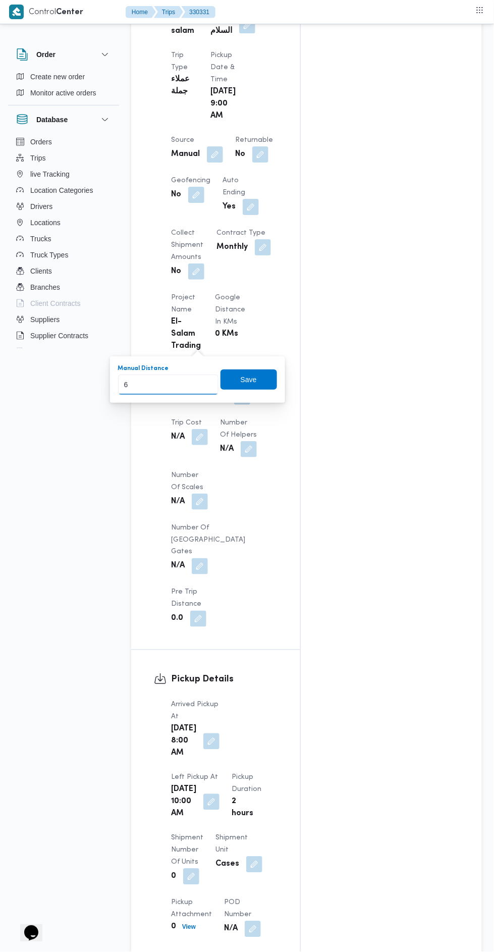
type input "67"
click at [257, 383] on span "Save" at bounding box center [249, 380] width 16 height 12
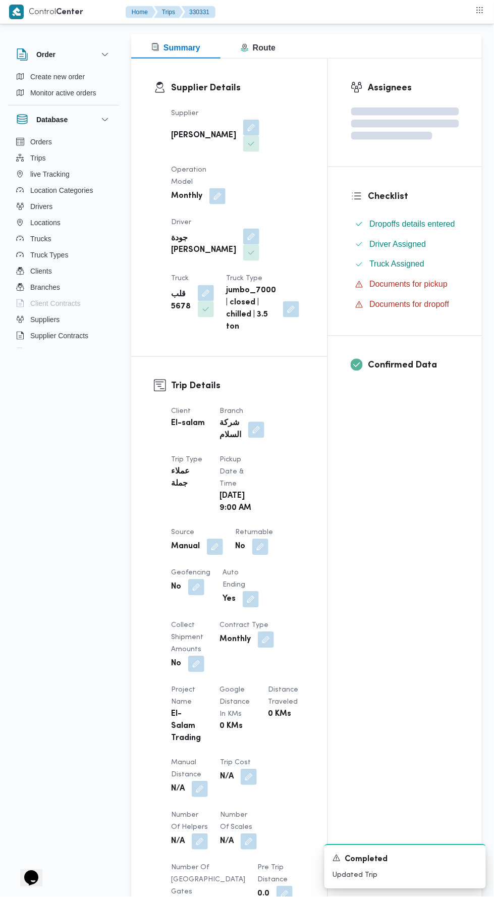
scroll to position [0, 0]
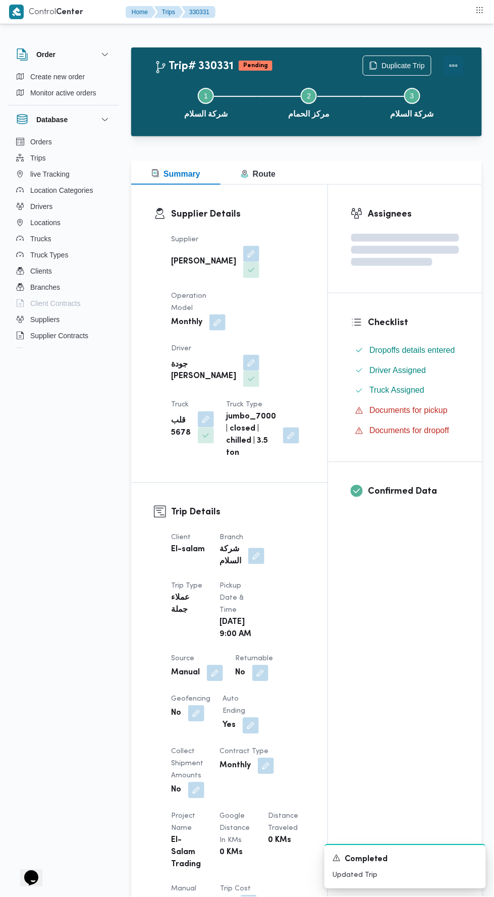
click at [456, 58] on button "Actions" at bounding box center [454, 66] width 20 height 20
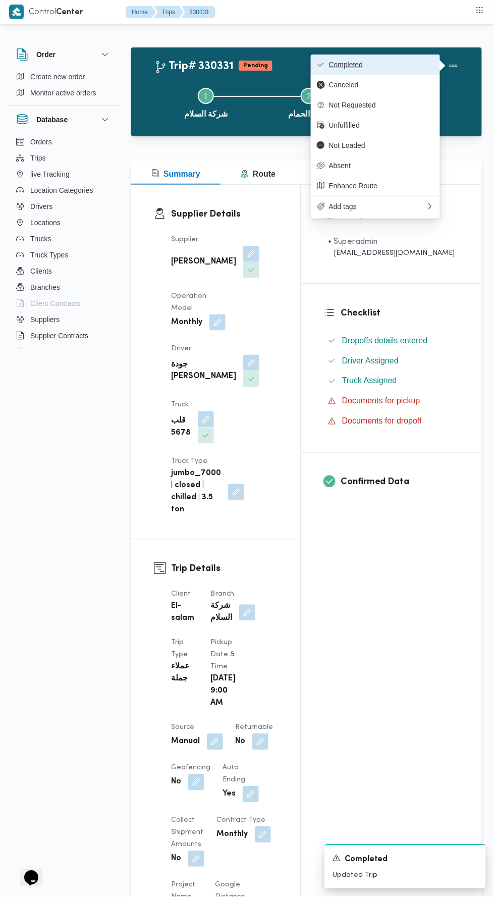
click at [376, 65] on span "Completed" at bounding box center [381, 65] width 105 height 8
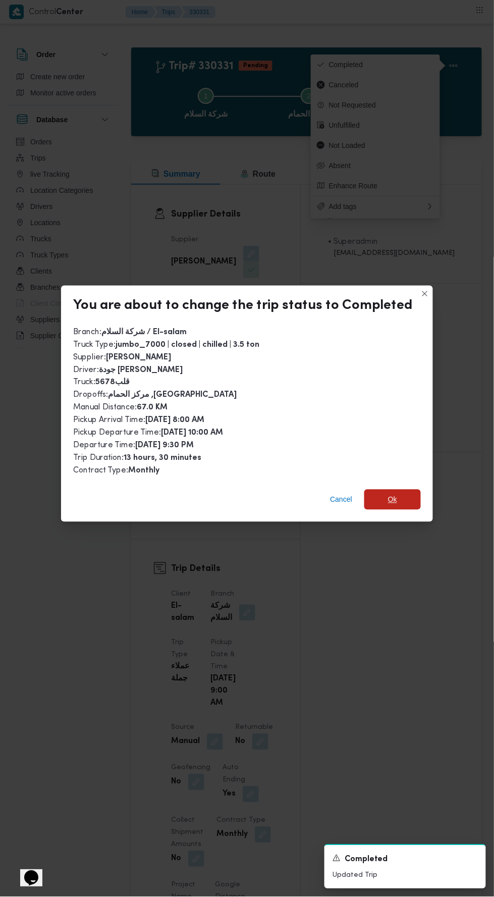
click at [393, 497] on span "Ok" at bounding box center [393, 500] width 57 height 20
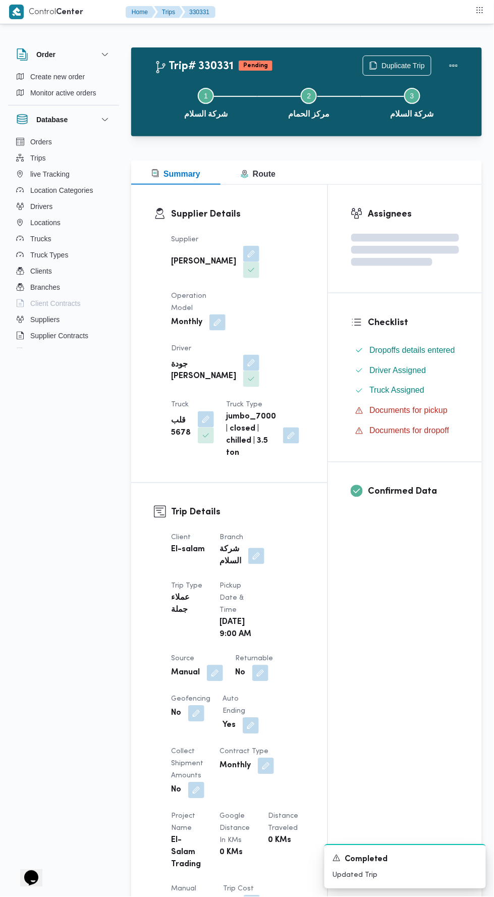
click at [408, 688] on div "Assignees Checklist Dropoffs details entered Driver Assigned Truck Assigned Doc…" at bounding box center [405, 775] width 154 height 1181
